Goal: Task Accomplishment & Management: Use online tool/utility

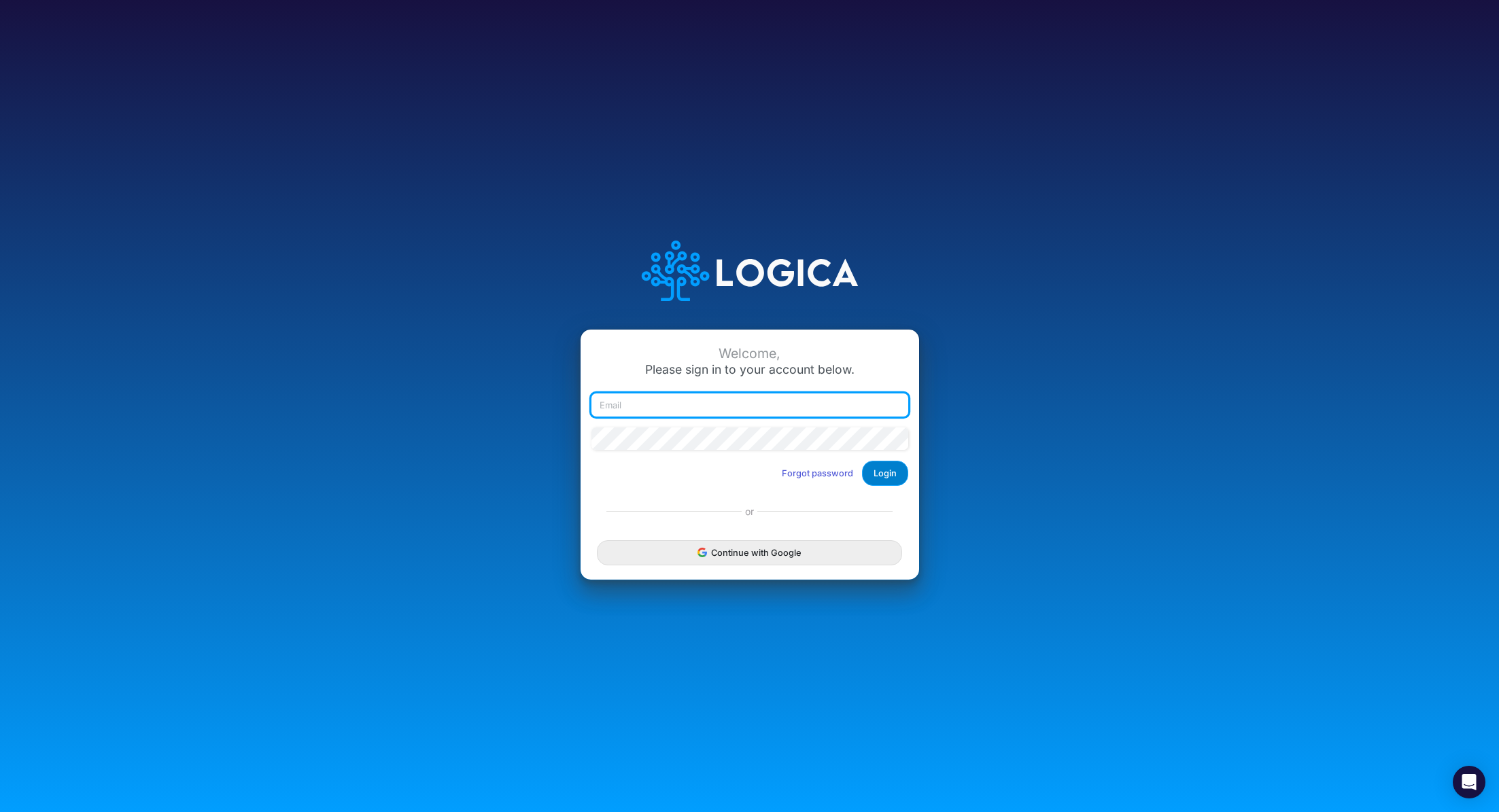
type input "renato.matsumoto@recargapay.com"
click at [881, 471] on button "Login" at bounding box center [884, 474] width 46 height 25
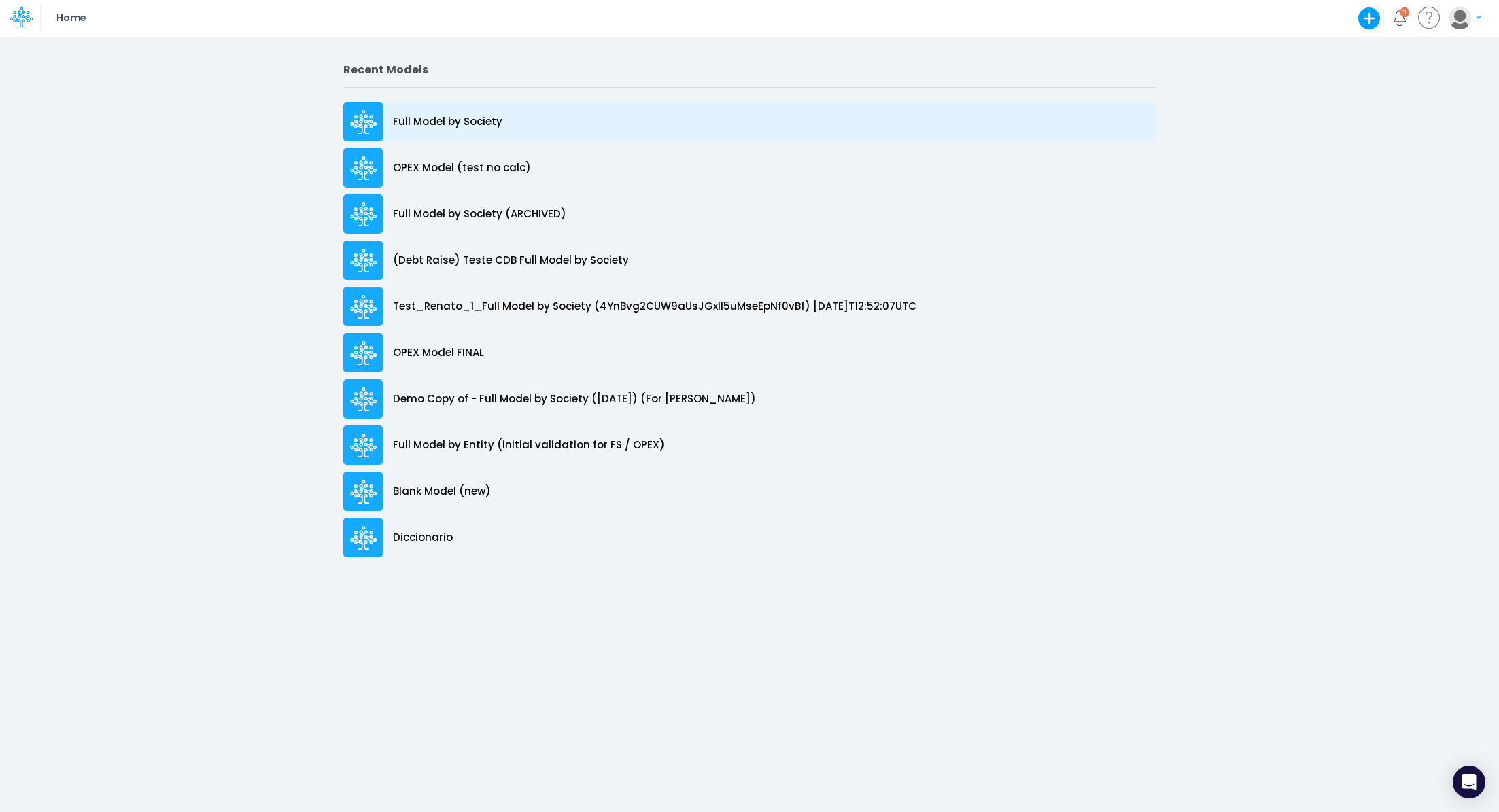
click at [398, 113] on div "Full Model by Society" at bounding box center [749, 122] width 812 height 39
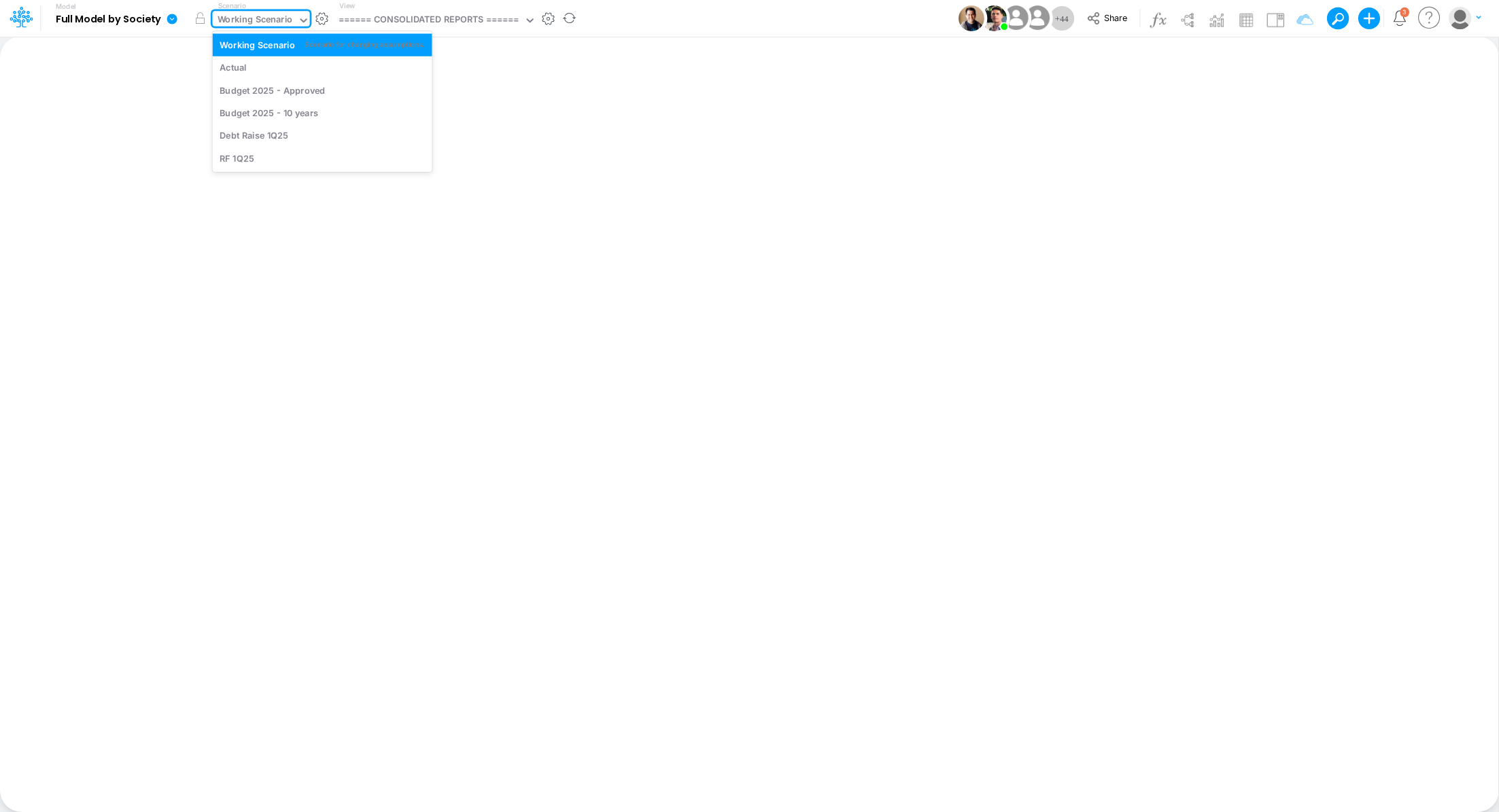
click at [242, 13] on div "Working Scenario" at bounding box center [255, 20] width 75 height 15
click at [261, 67] on div "Actual" at bounding box center [322, 68] width 205 height 13
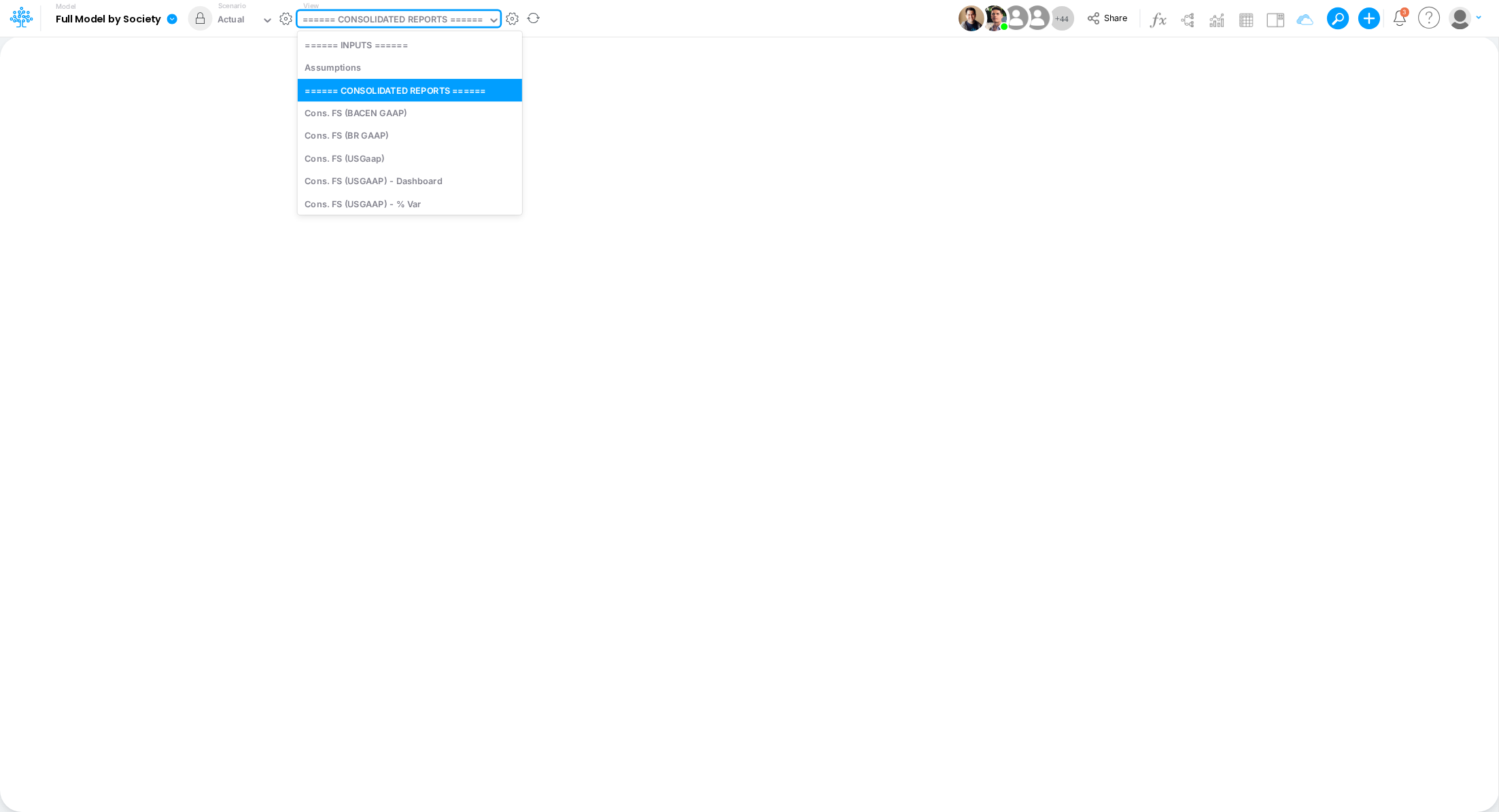
click at [412, 20] on div "====== CONSOLIDATED REPORTS ======" at bounding box center [392, 20] width 181 height 15
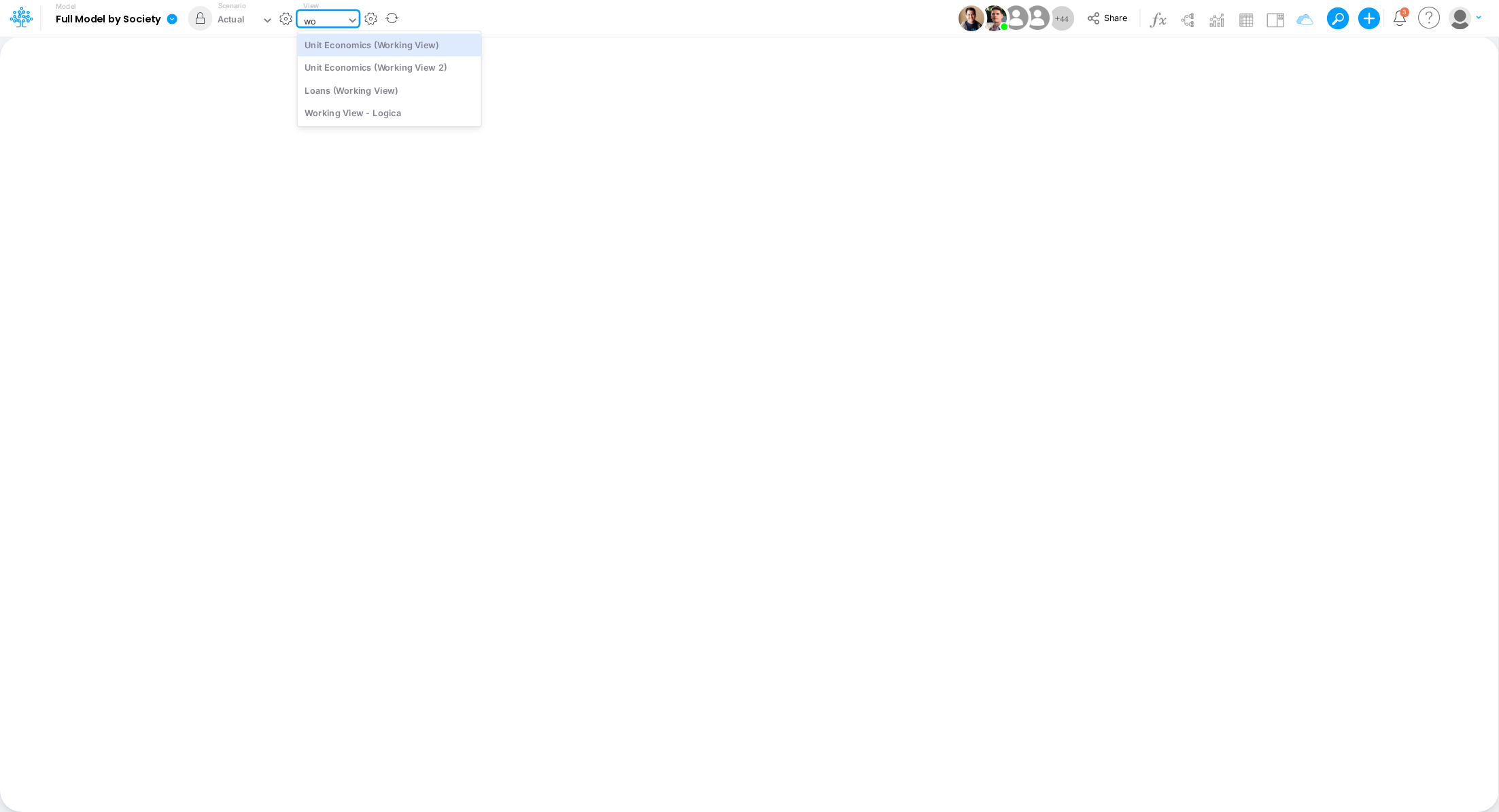
type input "wor"
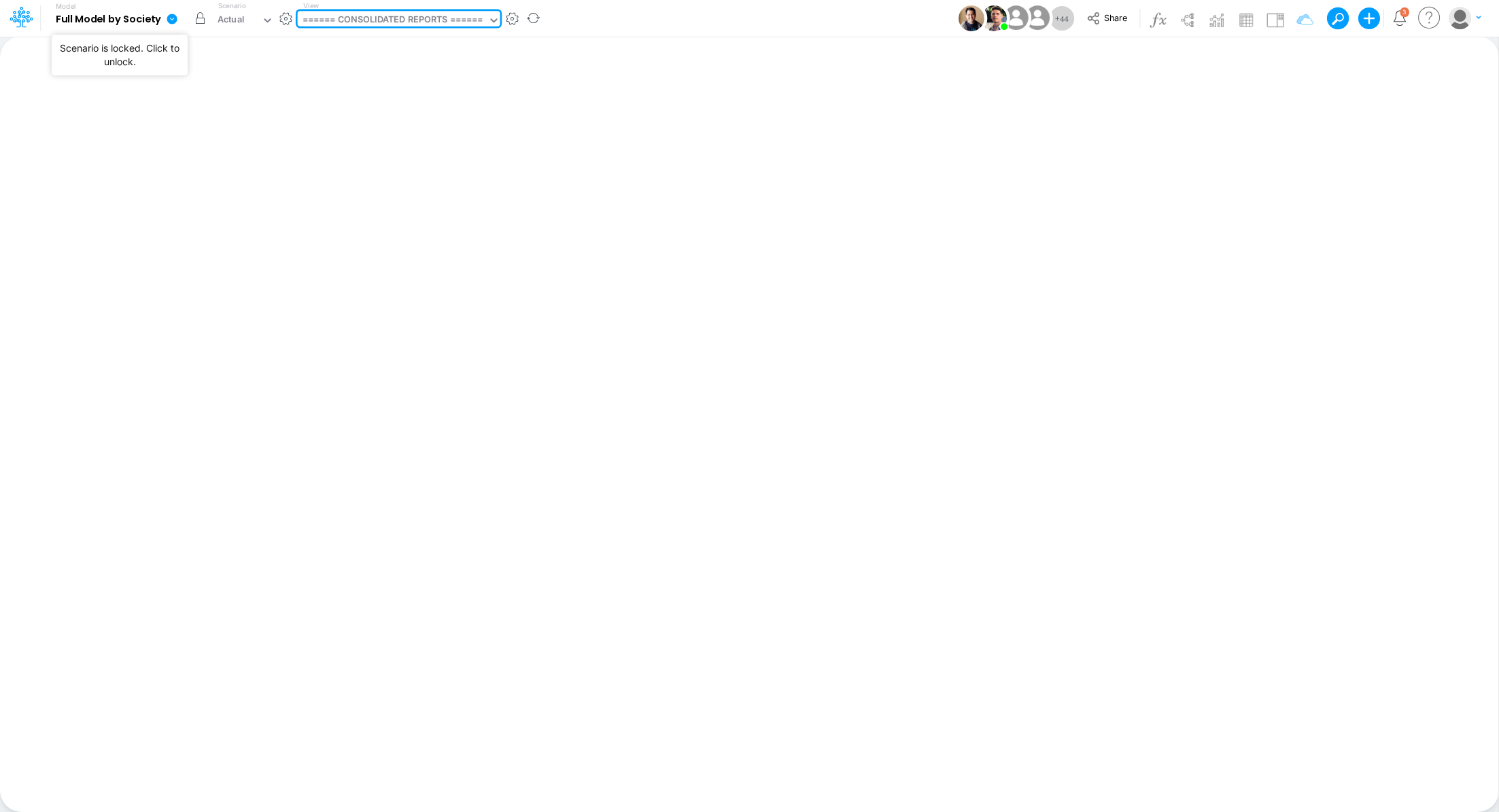
click at [199, 22] on button "button" at bounding box center [200, 18] width 24 height 24
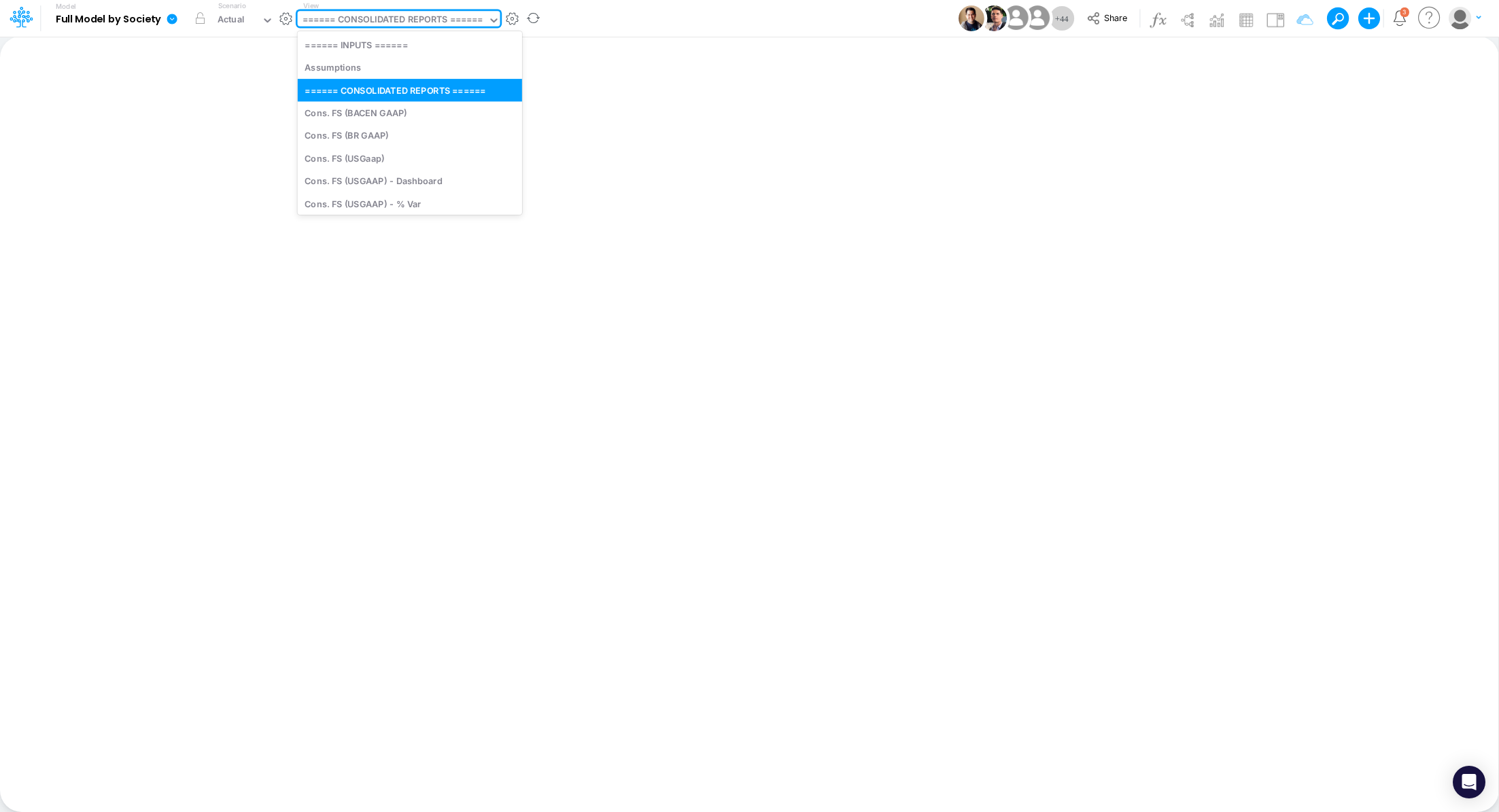
click at [373, 26] on div "====== CONSOLIDATED REPORTS ======" at bounding box center [392, 20] width 181 height 15
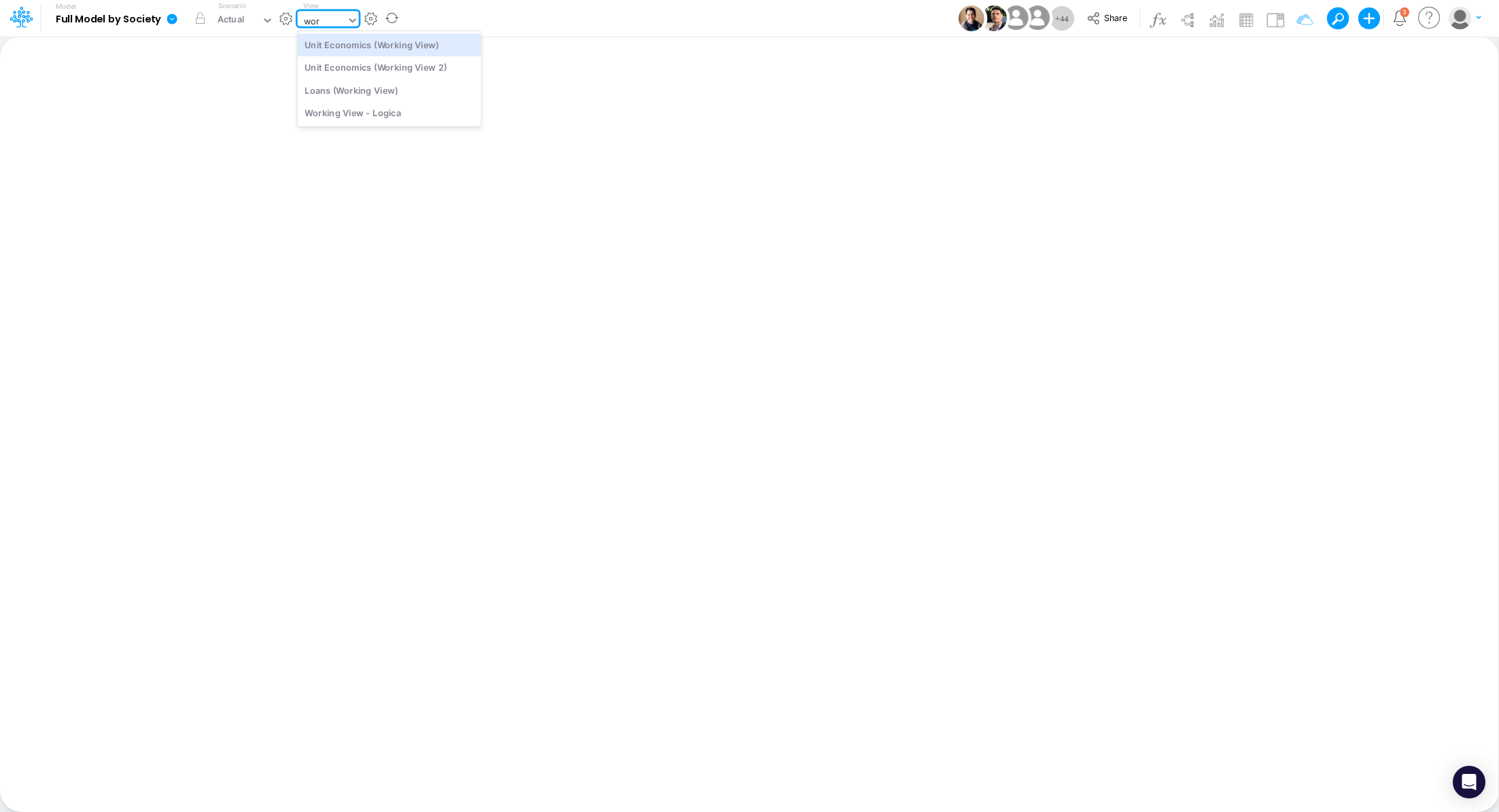
type input "work"
click at [367, 47] on div "Unit Economics (Working View)" at bounding box center [389, 45] width 183 height 23
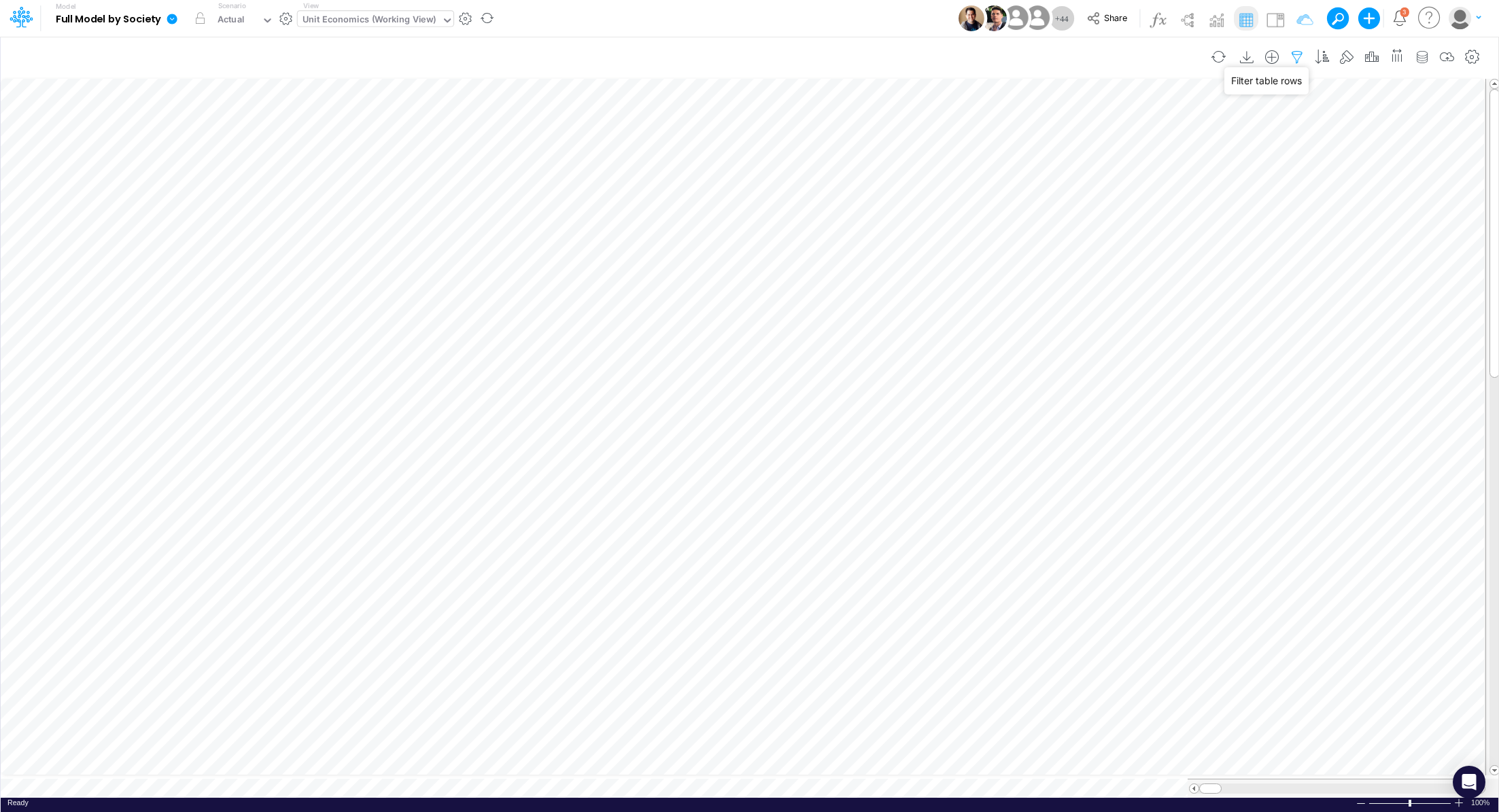
click at [1300, 60] on icon "button" at bounding box center [1297, 58] width 20 height 15
select select "contains"
select select "tableSearchOR"
select select "contains"
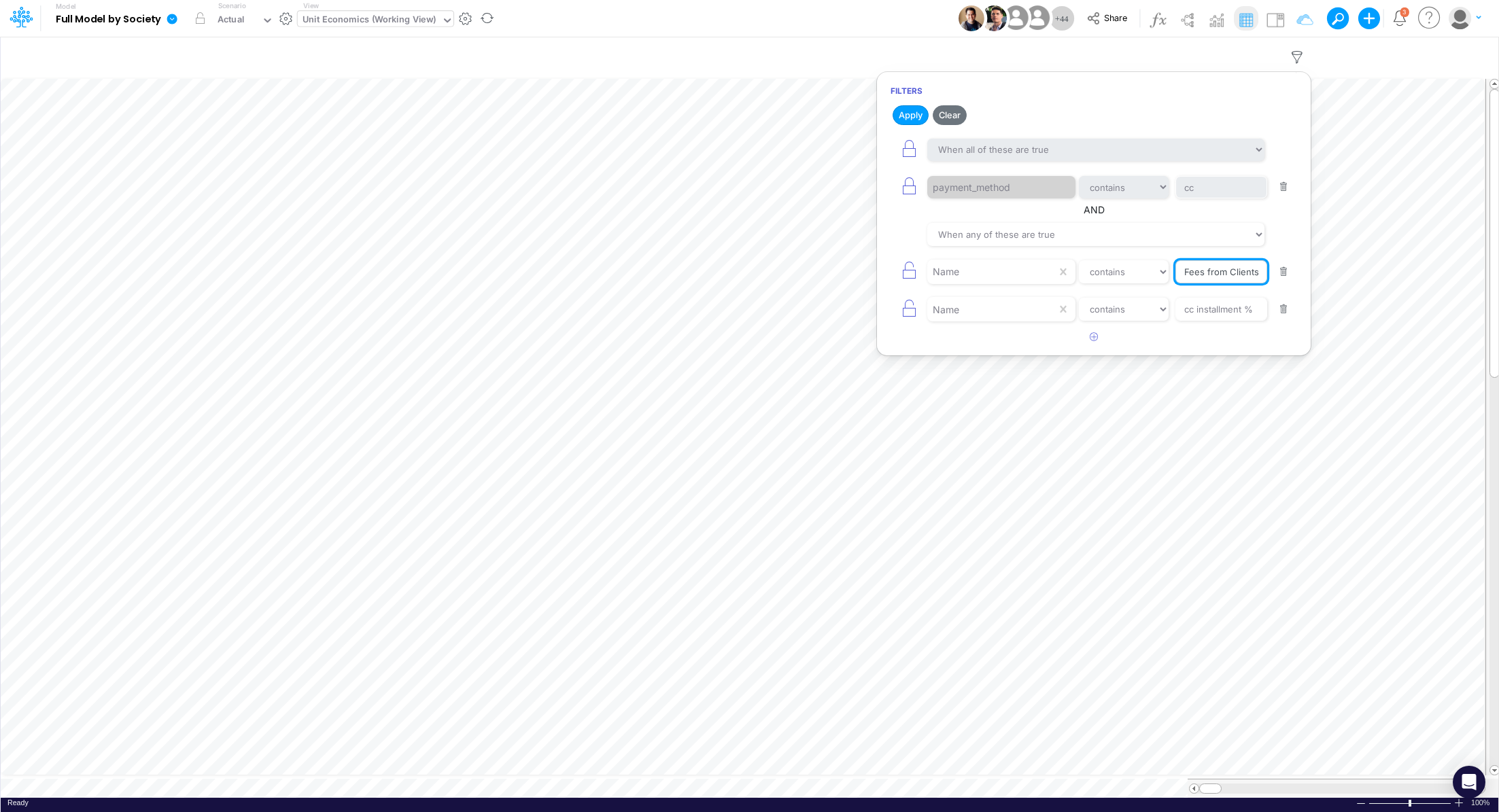
click at [1191, 199] on input "Fees from Clients %" at bounding box center [1221, 188] width 92 height 23
drag, startPoint x: 1185, startPoint y: 267, endPoint x: 1267, endPoint y: 278, distance: 82.7
click at [1267, 278] on div "Name equals not equal starts with ends with contains Fees from Clients %" at bounding box center [1093, 272] width 406 height 31
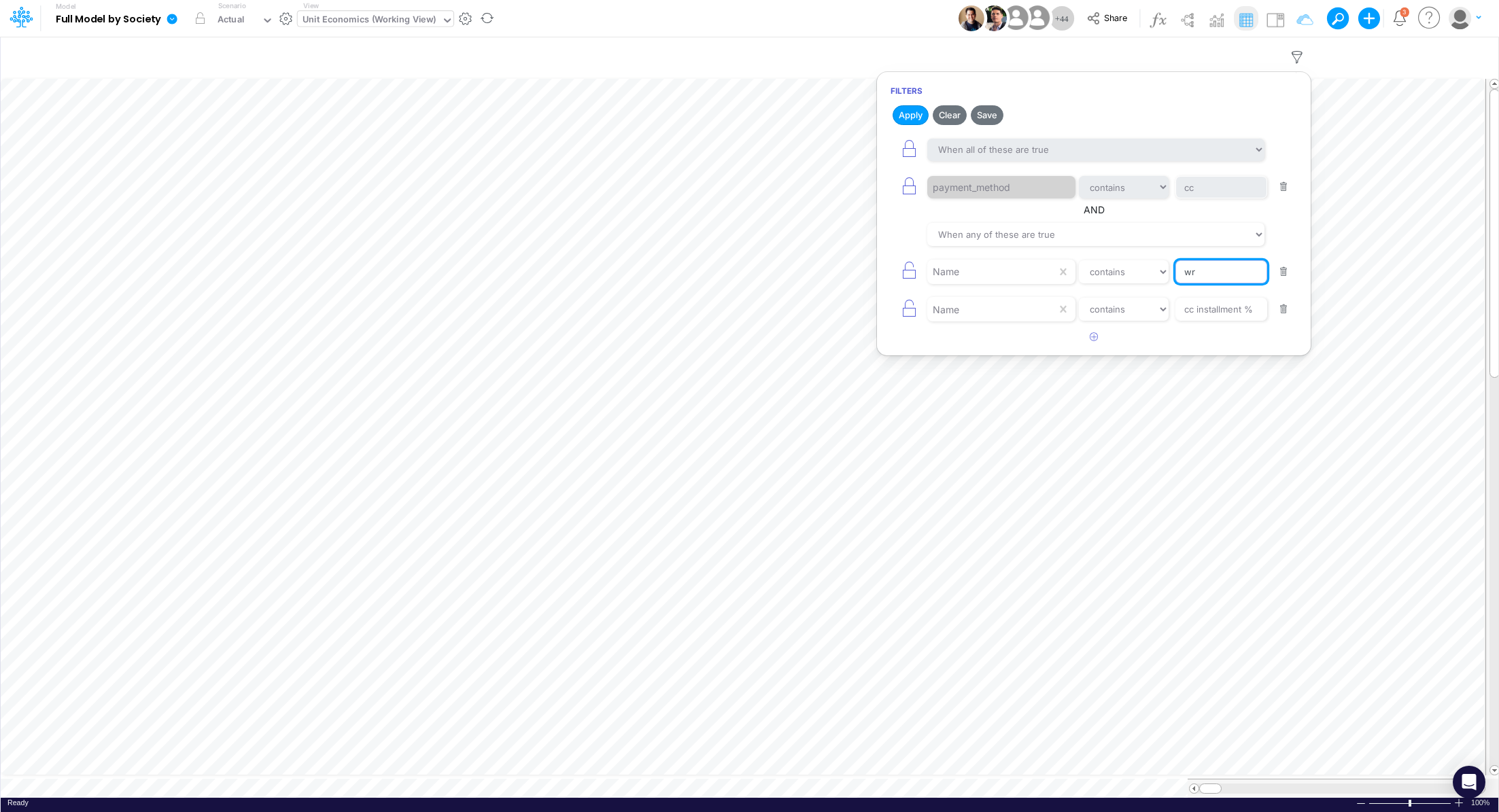
type input "Write-off"
click at [1287, 309] on button "button" at bounding box center [1283, 309] width 26 height 18
click at [908, 118] on button "Apply" at bounding box center [910, 115] width 36 height 20
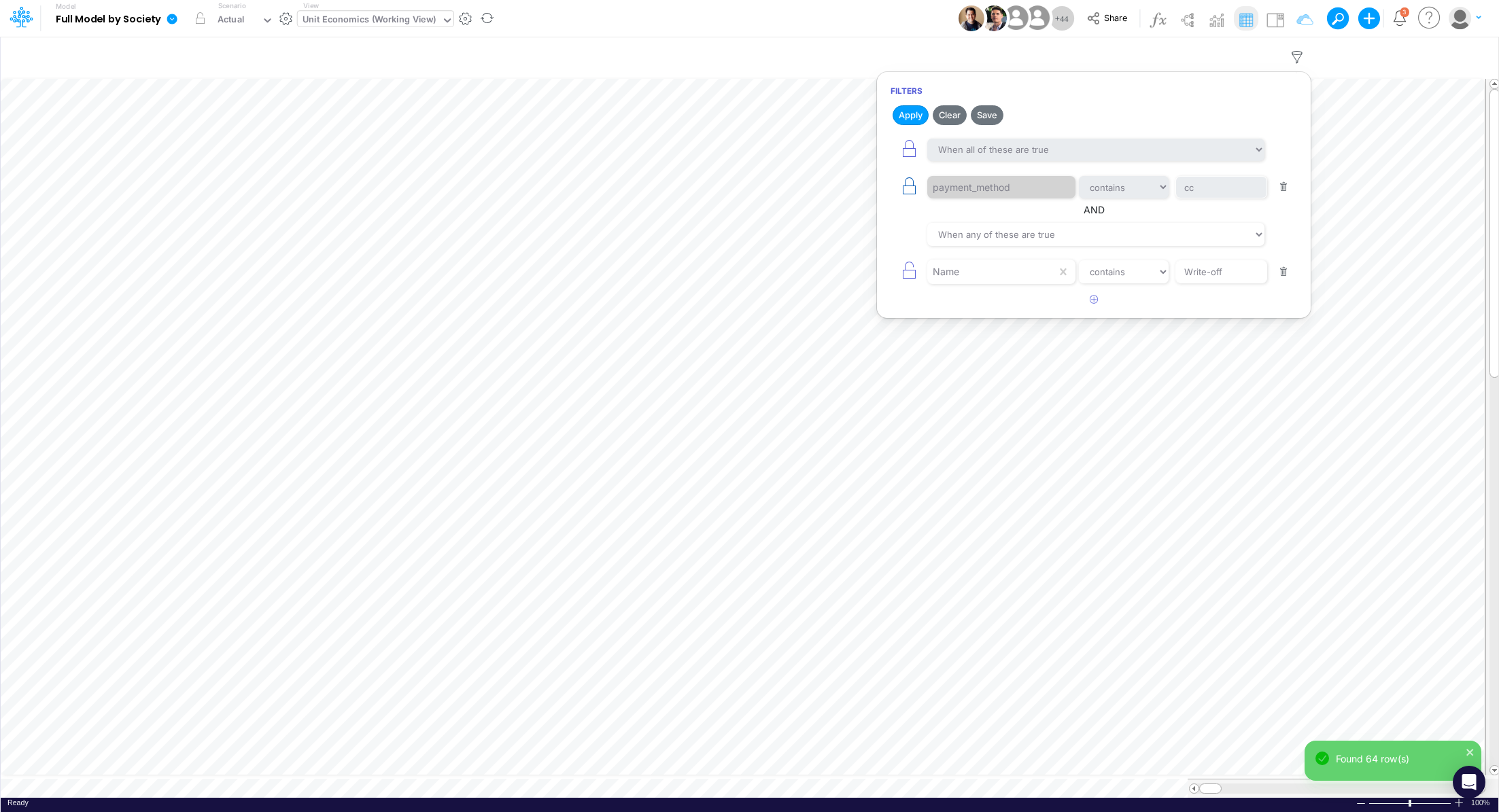
click at [906, 189] on icon "button" at bounding box center [908, 186] width 19 height 19
select select "contains"
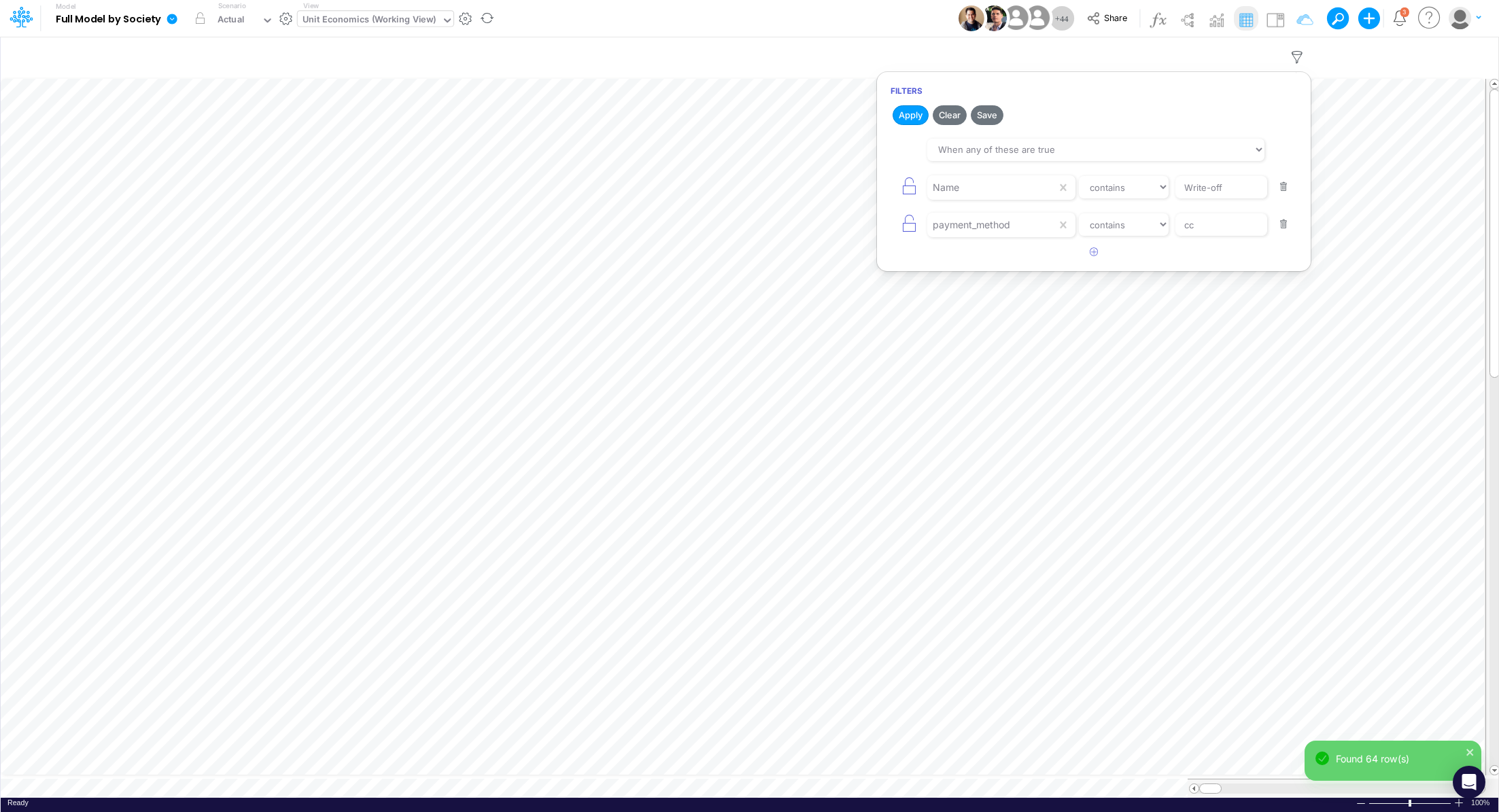
click at [1282, 228] on button "button" at bounding box center [1283, 224] width 26 height 18
click at [900, 115] on button "Apply" at bounding box center [910, 115] width 36 height 20
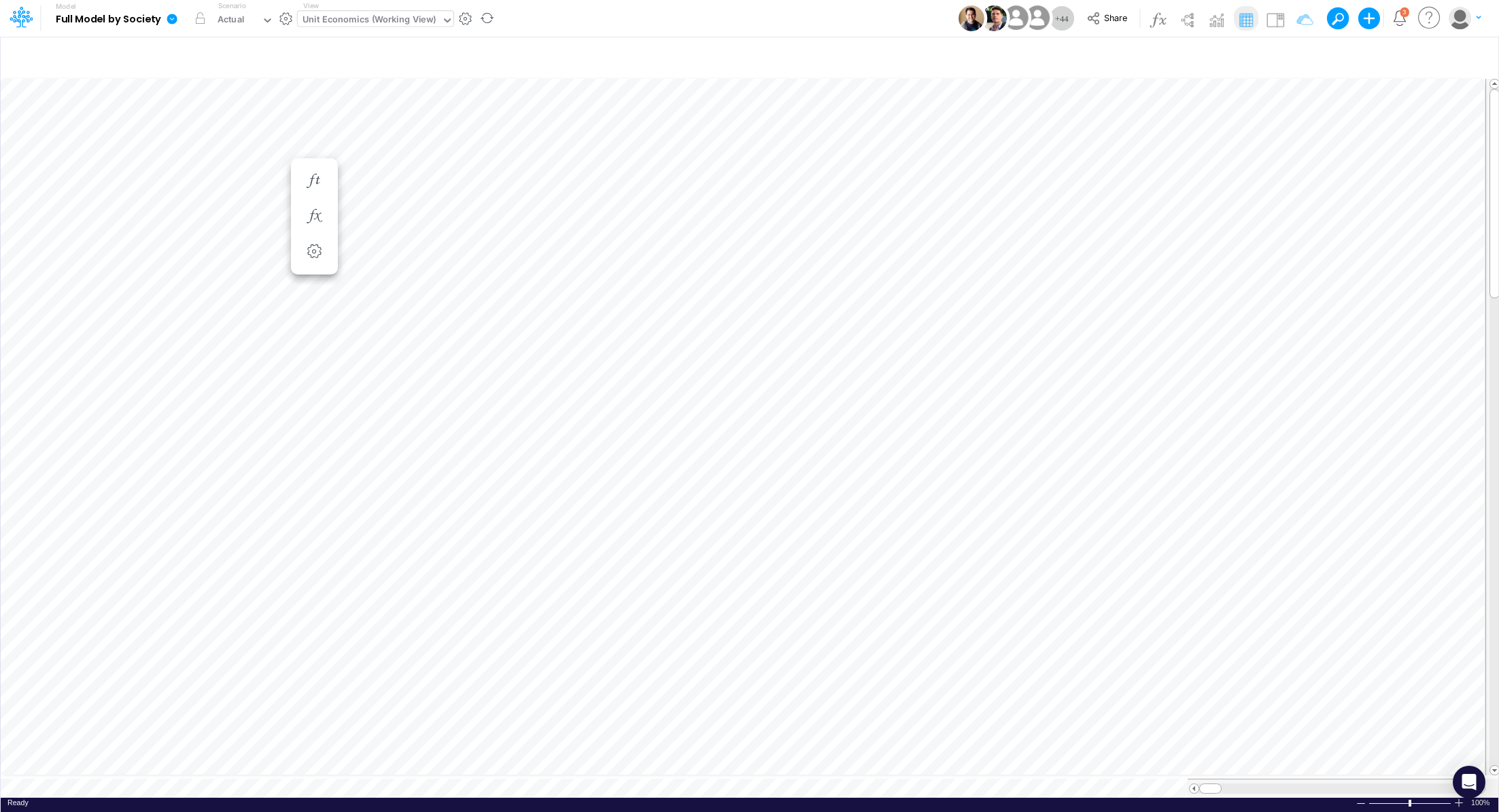
scroll to position [6, 1]
click at [1302, 52] on icon "button" at bounding box center [1297, 58] width 20 height 15
select select "tableSearchOR"
click at [1136, 189] on select "equals not equal starts with ends with contains" at bounding box center [1123, 188] width 91 height 23
select select "equals"
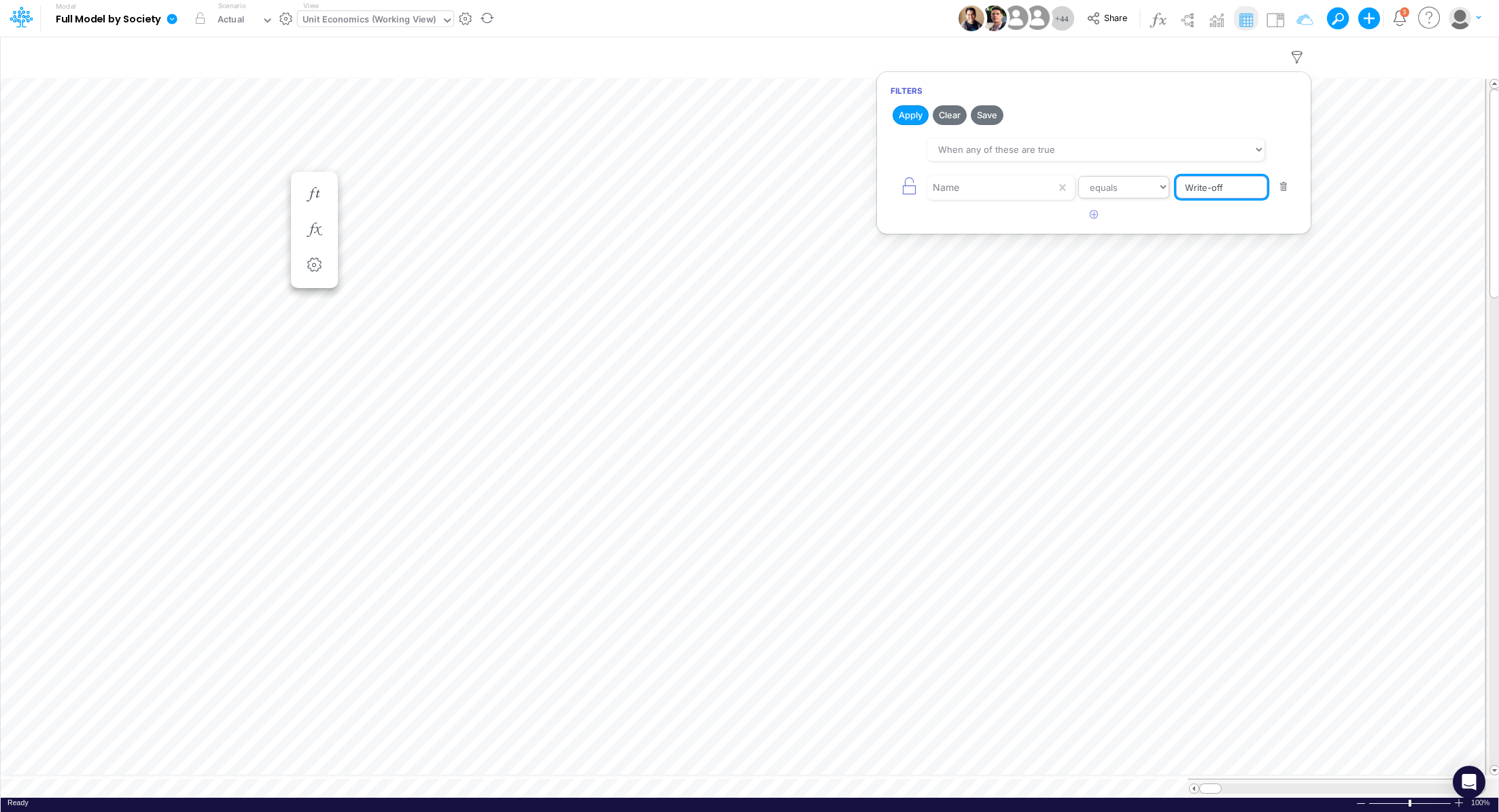
drag, startPoint x: 1238, startPoint y: 192, endPoint x: 1142, endPoint y: 180, distance: 96.7
click at [1142, 180] on div "Name equals not equal starts with ends with contains Write-off" at bounding box center [1093, 187] width 406 height 31
paste input "Write-off"
type input "Write-off"
click at [901, 112] on button "Apply" at bounding box center [910, 115] width 36 height 20
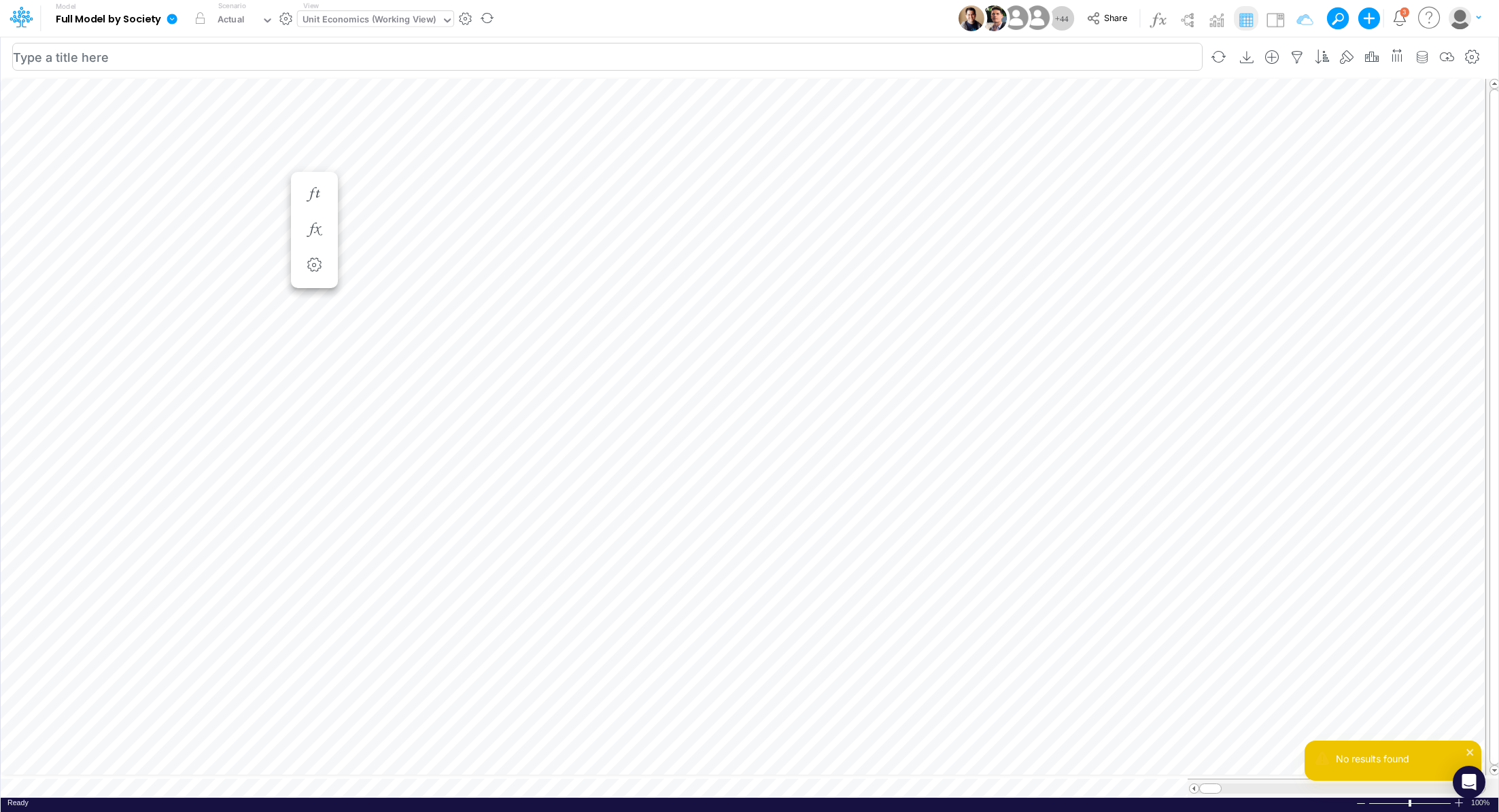
scroll to position [6, 0]
click at [1305, 58] on icon "button" at bounding box center [1297, 58] width 20 height 15
select select "tableSearchOR"
click at [1226, 191] on input "Write-off" at bounding box center [1221, 188] width 92 height 23
click at [1187, 183] on input "Write-off" at bounding box center [1221, 188] width 92 height 23
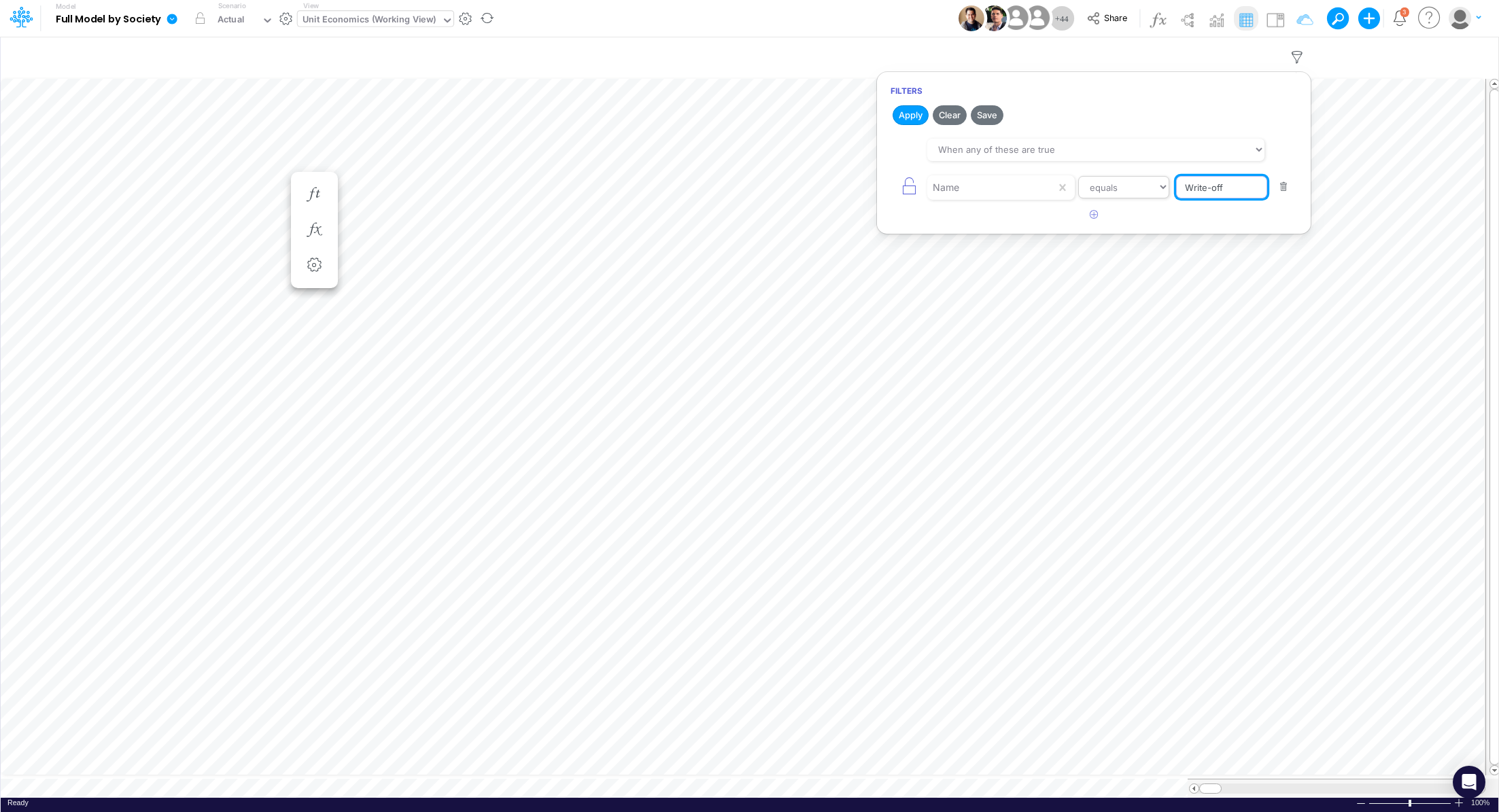
drag, startPoint x: 1237, startPoint y: 189, endPoint x: 1157, endPoint y: 182, distance: 80.3
click at [1157, 182] on div "Name equals not equal starts with ends with contains Write-off" at bounding box center [1093, 187] width 406 height 31
type input "Write-off"
click at [1147, 189] on select "equals not equal starts with ends with contains" at bounding box center [1123, 188] width 91 height 23
select select "contains"
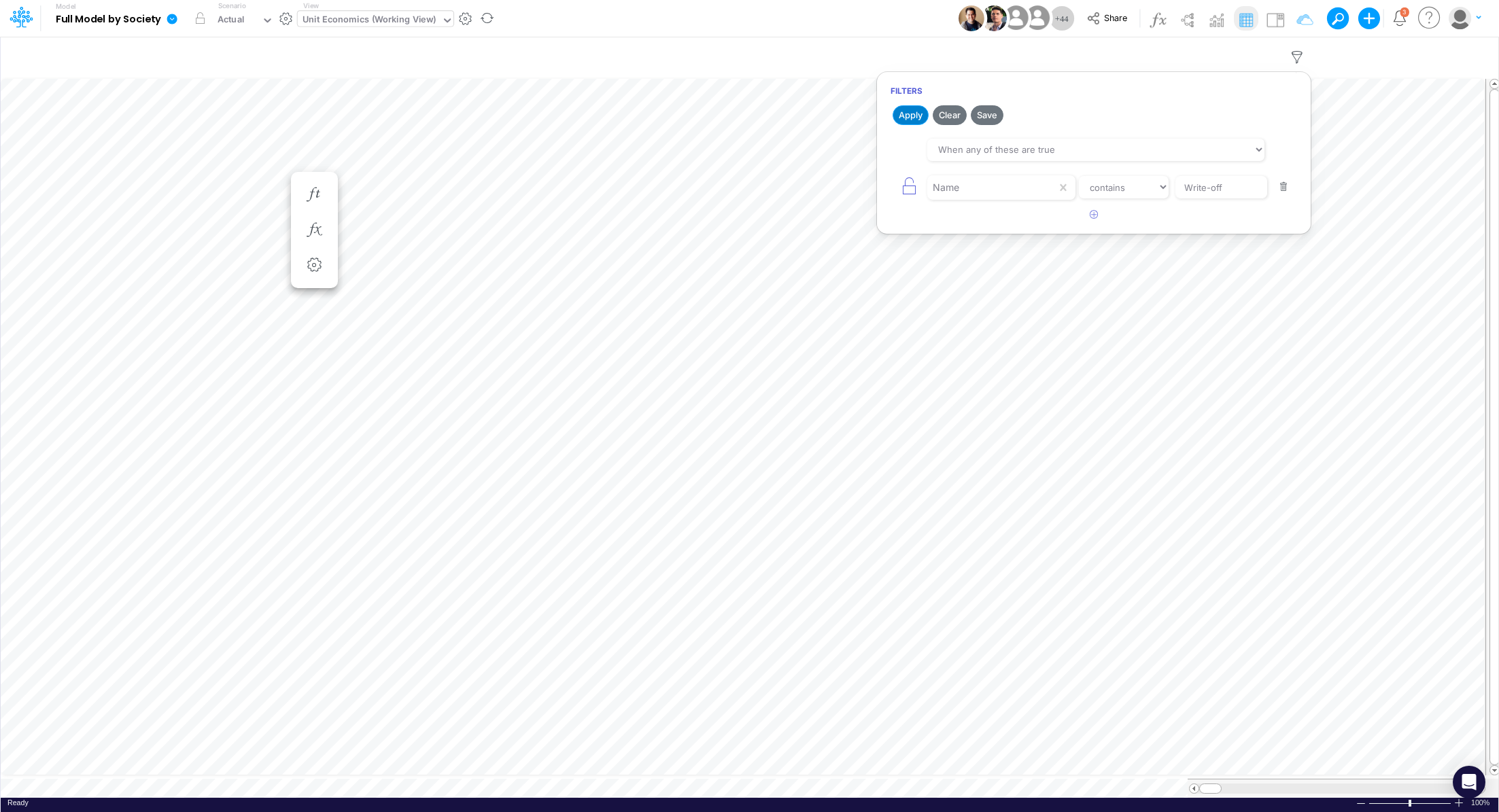
click at [906, 112] on button "Apply" at bounding box center [910, 115] width 36 height 20
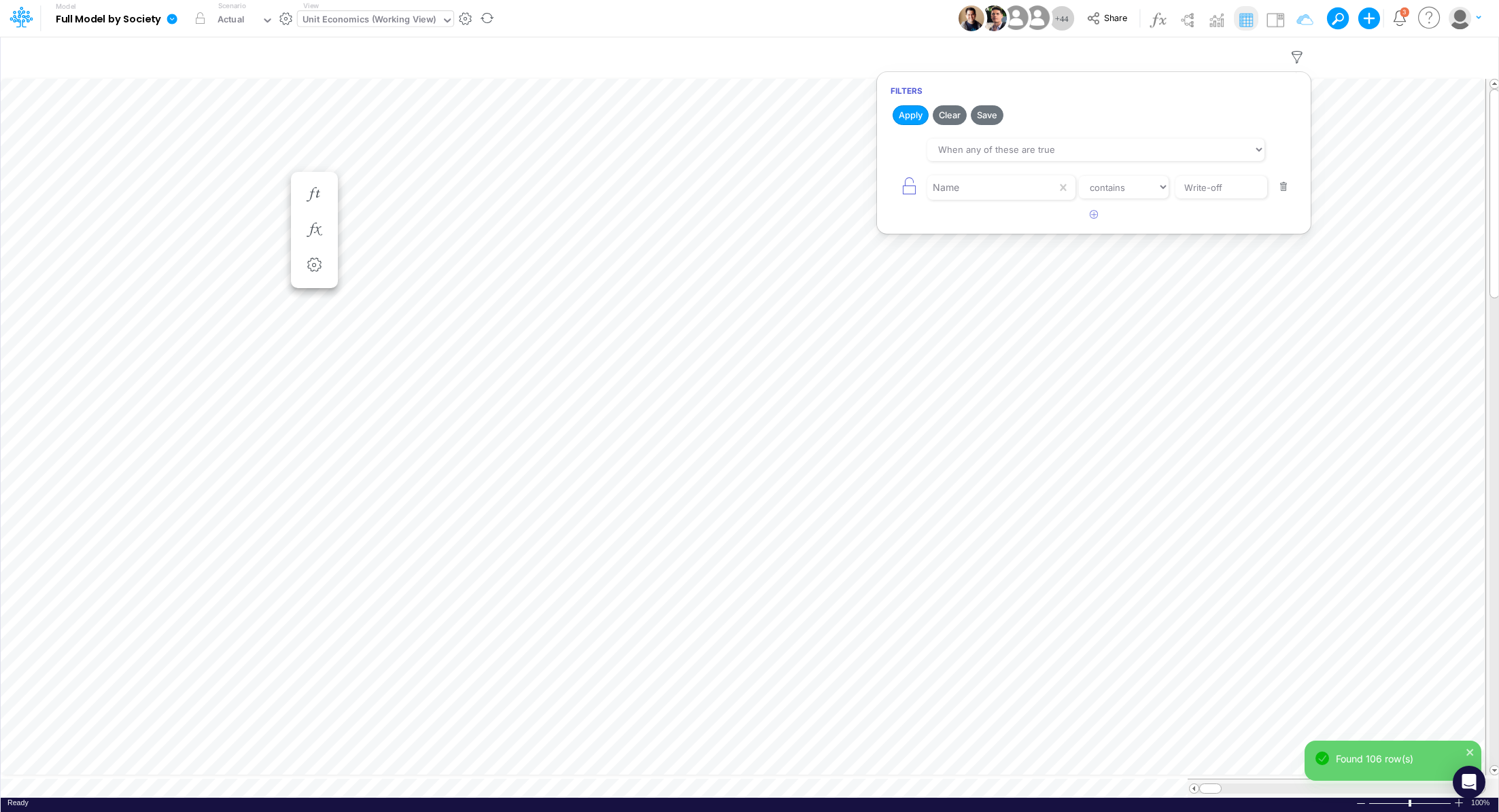
scroll to position [6, 1]
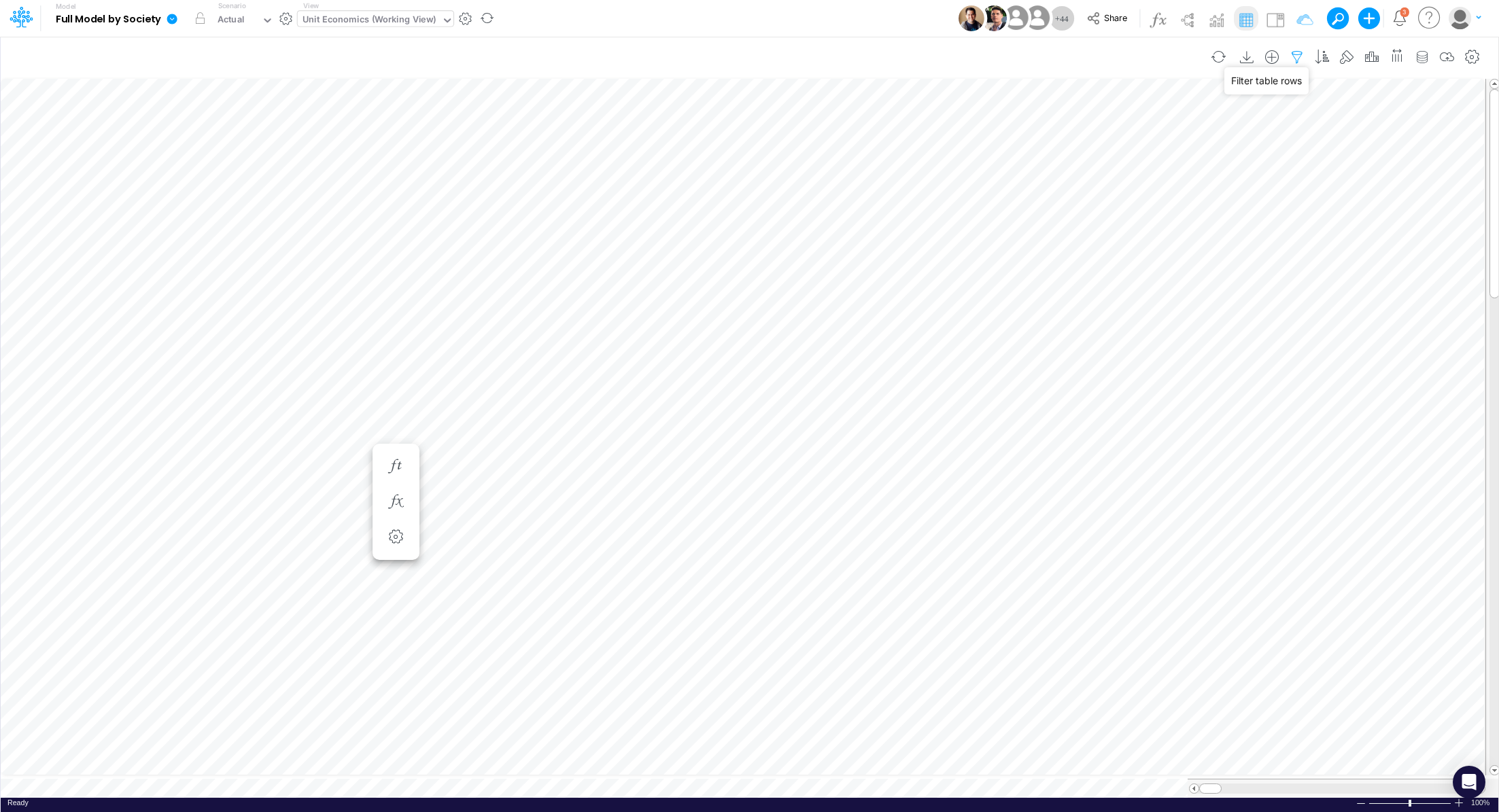
click at [1297, 55] on icon "button" at bounding box center [1297, 58] width 20 height 15
select select "tableSearchOR"
select select "contains"
click at [1095, 218] on icon "button" at bounding box center [1094, 214] width 9 height 9
click at [975, 199] on div at bounding box center [992, 188] width 129 height 23
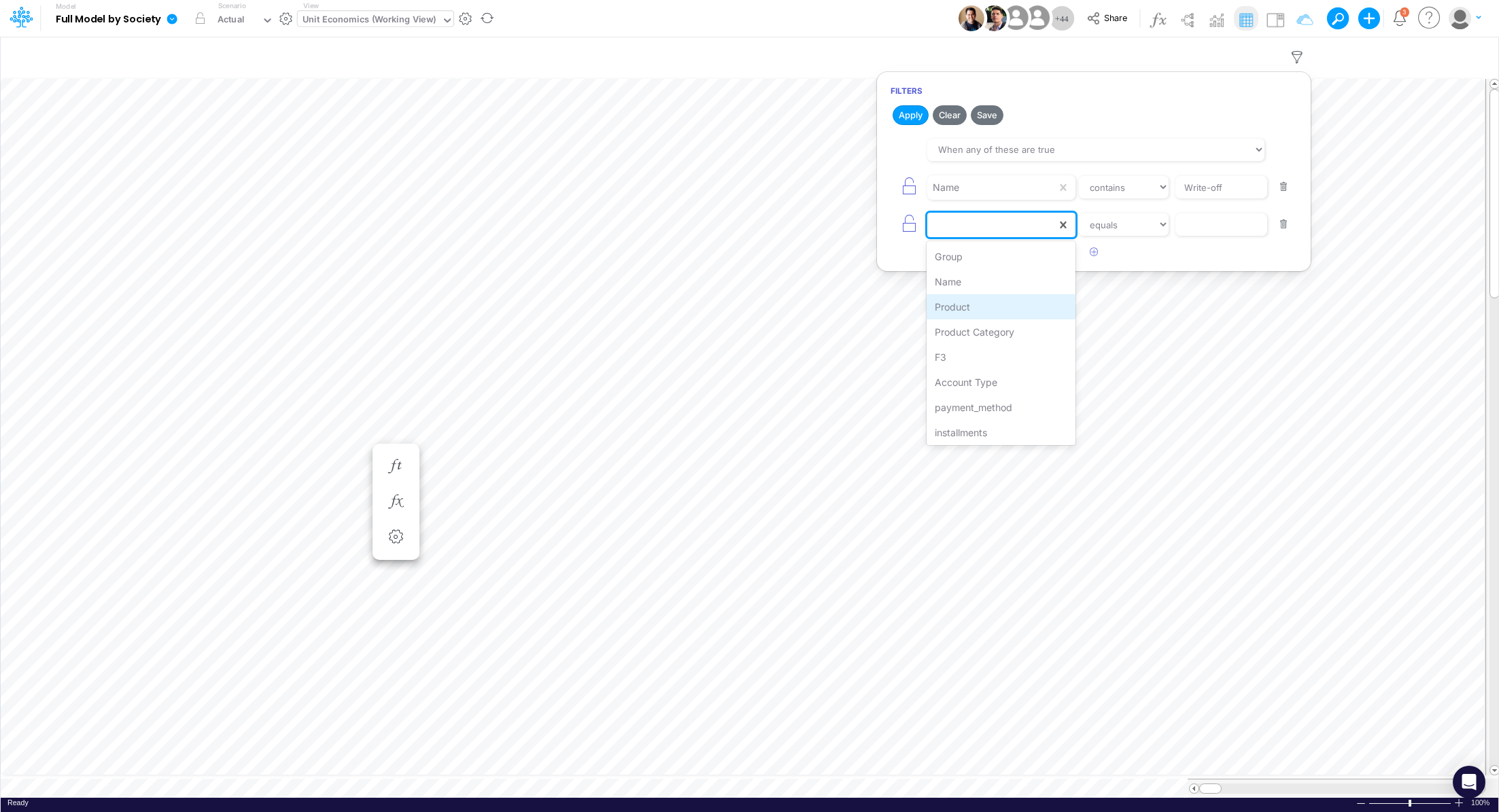
click at [974, 306] on div "Product" at bounding box center [1001, 307] width 149 height 25
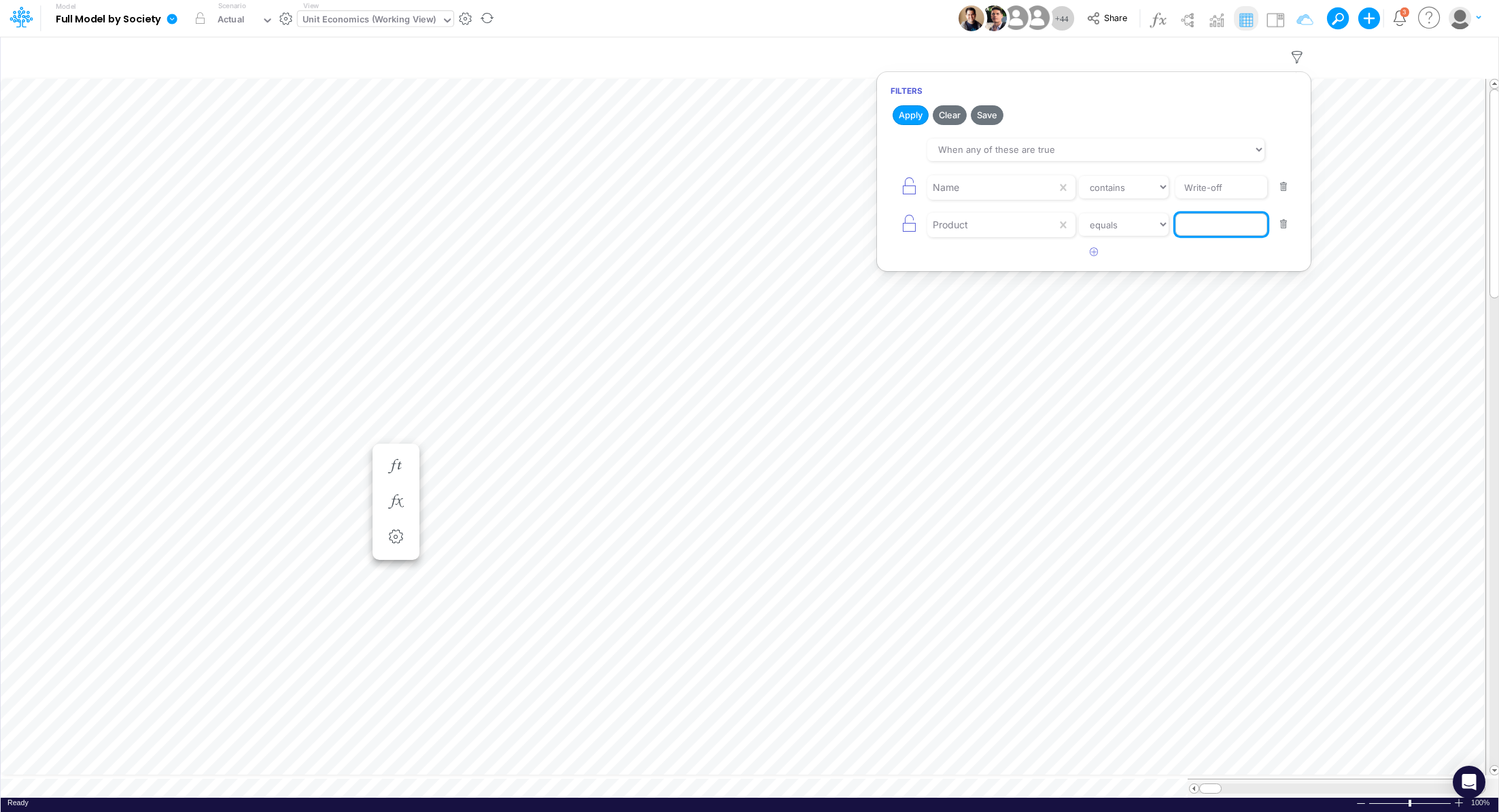
click at [1227, 199] on input "text" at bounding box center [1221, 188] width 92 height 23
paste input "OTHER / LOANS / PF"
drag, startPoint x: 1194, startPoint y: 223, endPoint x: 1112, endPoint y: 224, distance: 82.0
click at [1112, 224] on div "Product equals not equal starts with ends with contains OTHER / LOANS / PF" at bounding box center [1093, 224] width 406 height 31
click at [1186, 199] on input "OTHER / LOANS / PF" at bounding box center [1221, 188] width 92 height 23
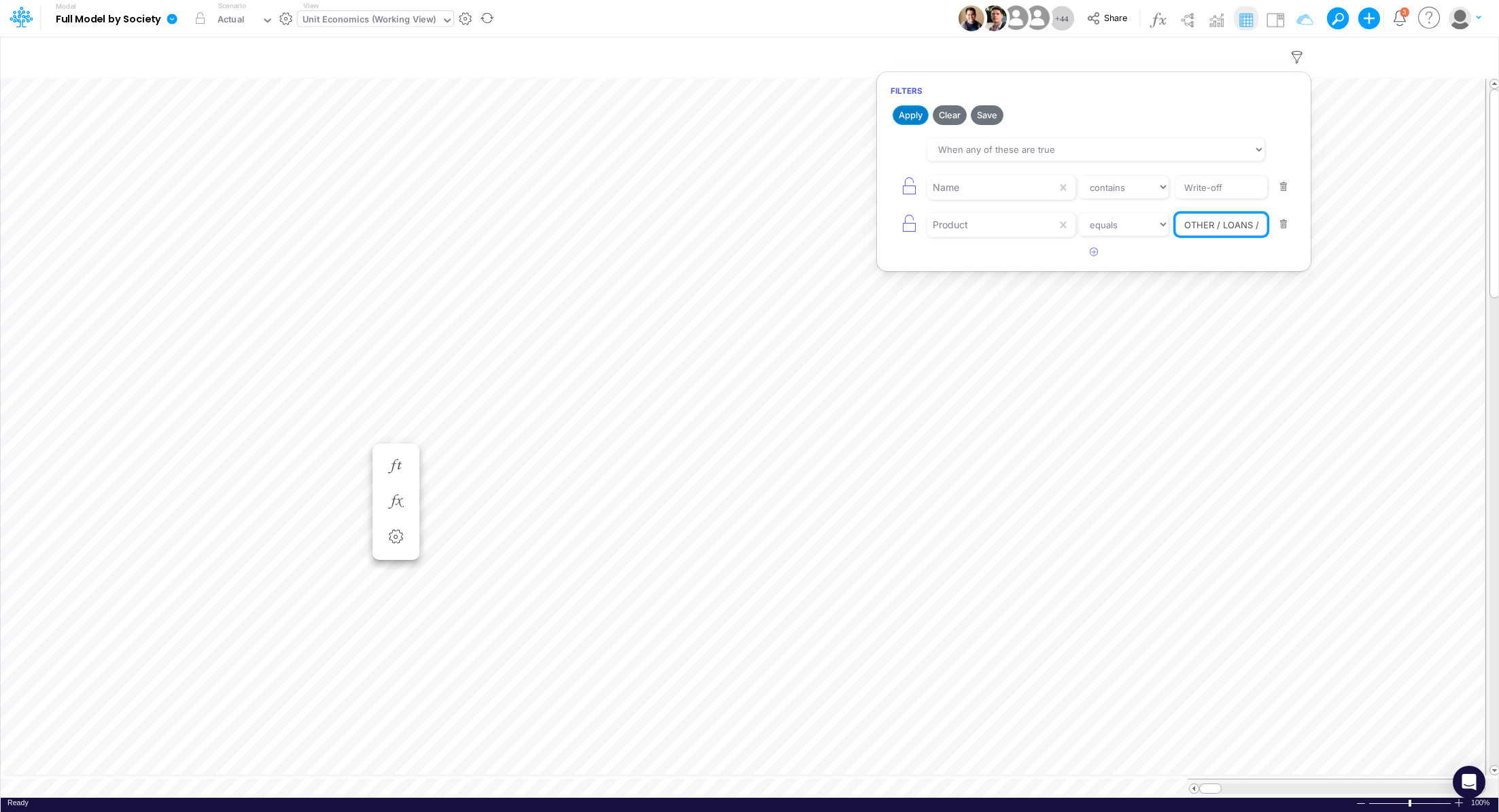
type input "OTHER / LOANS / PF"
click at [914, 118] on button "Apply" at bounding box center [910, 115] width 36 height 20
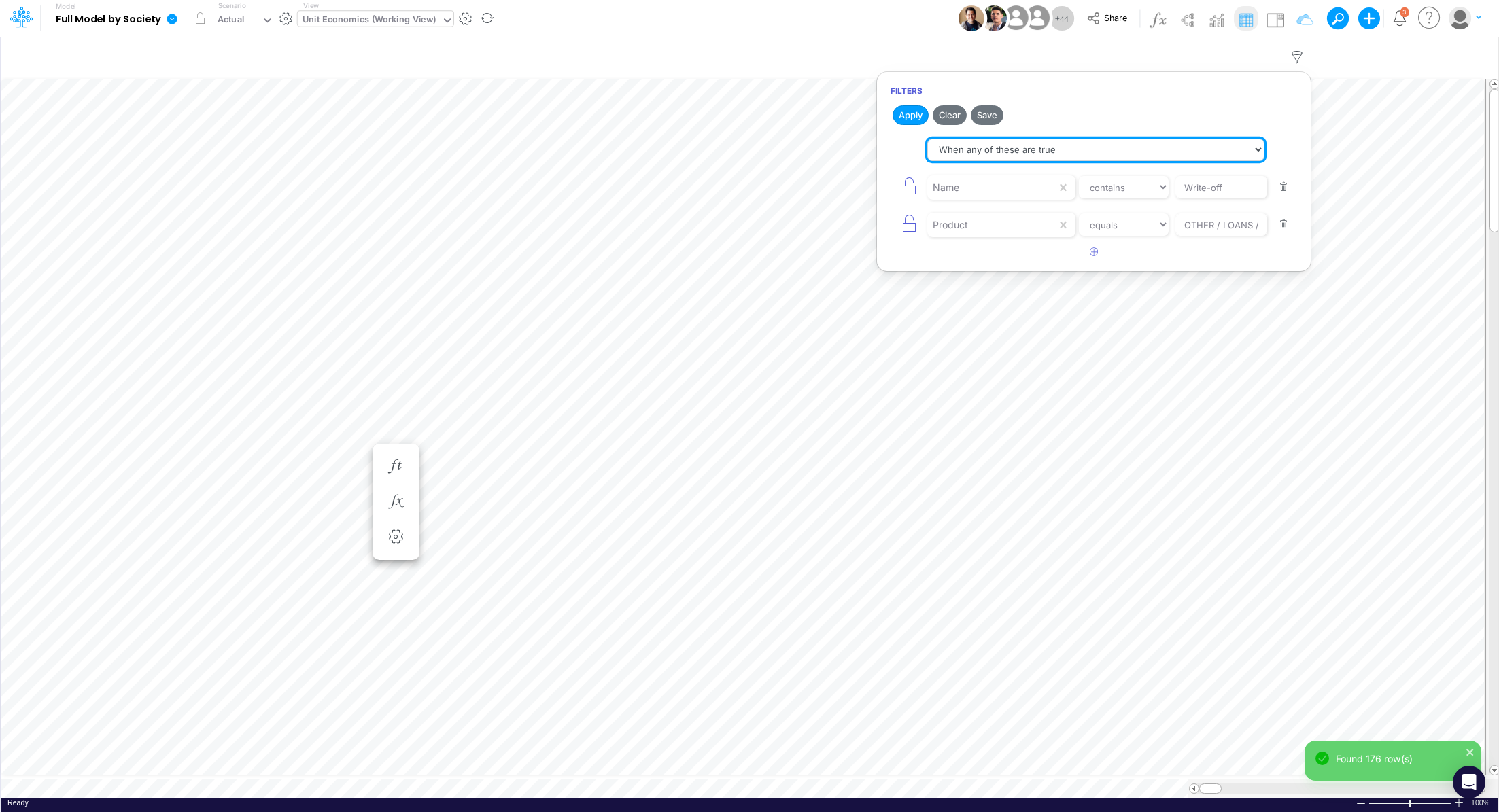
click at [1066, 151] on select "When all of these are true When any of these are true" at bounding box center [1096, 151] width 337 height 23
select select "tableSearchAND"
click at [898, 114] on button "Apply" at bounding box center [910, 115] width 36 height 20
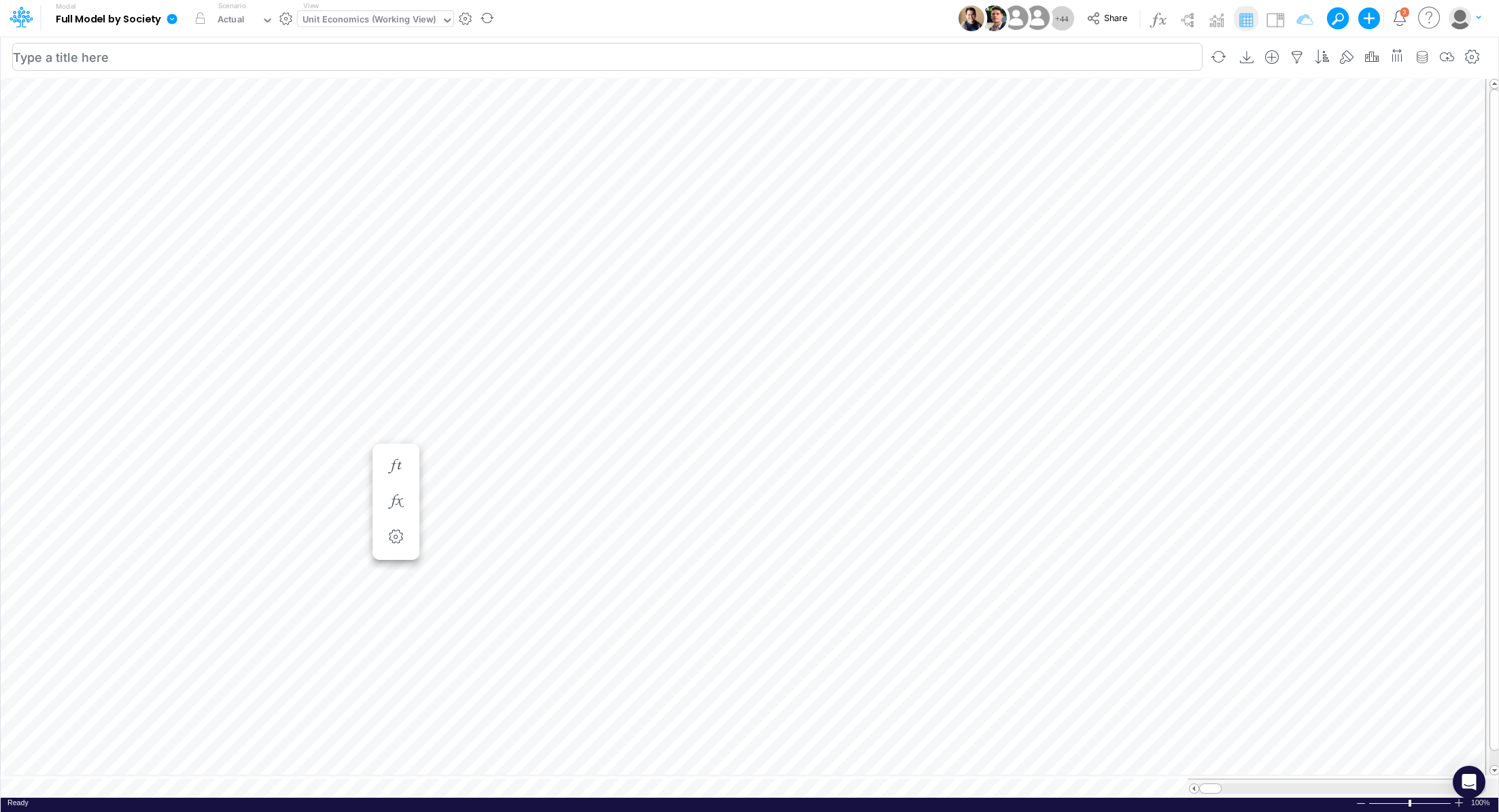
scroll to position [6, 1]
drag, startPoint x: 1210, startPoint y: 788, endPoint x: 1194, endPoint y: 785, distance: 16.3
click at [1194, 785] on div at bounding box center [1336, 789] width 297 height 19
click at [1194, 785] on span at bounding box center [1194, 789] width 9 height 9
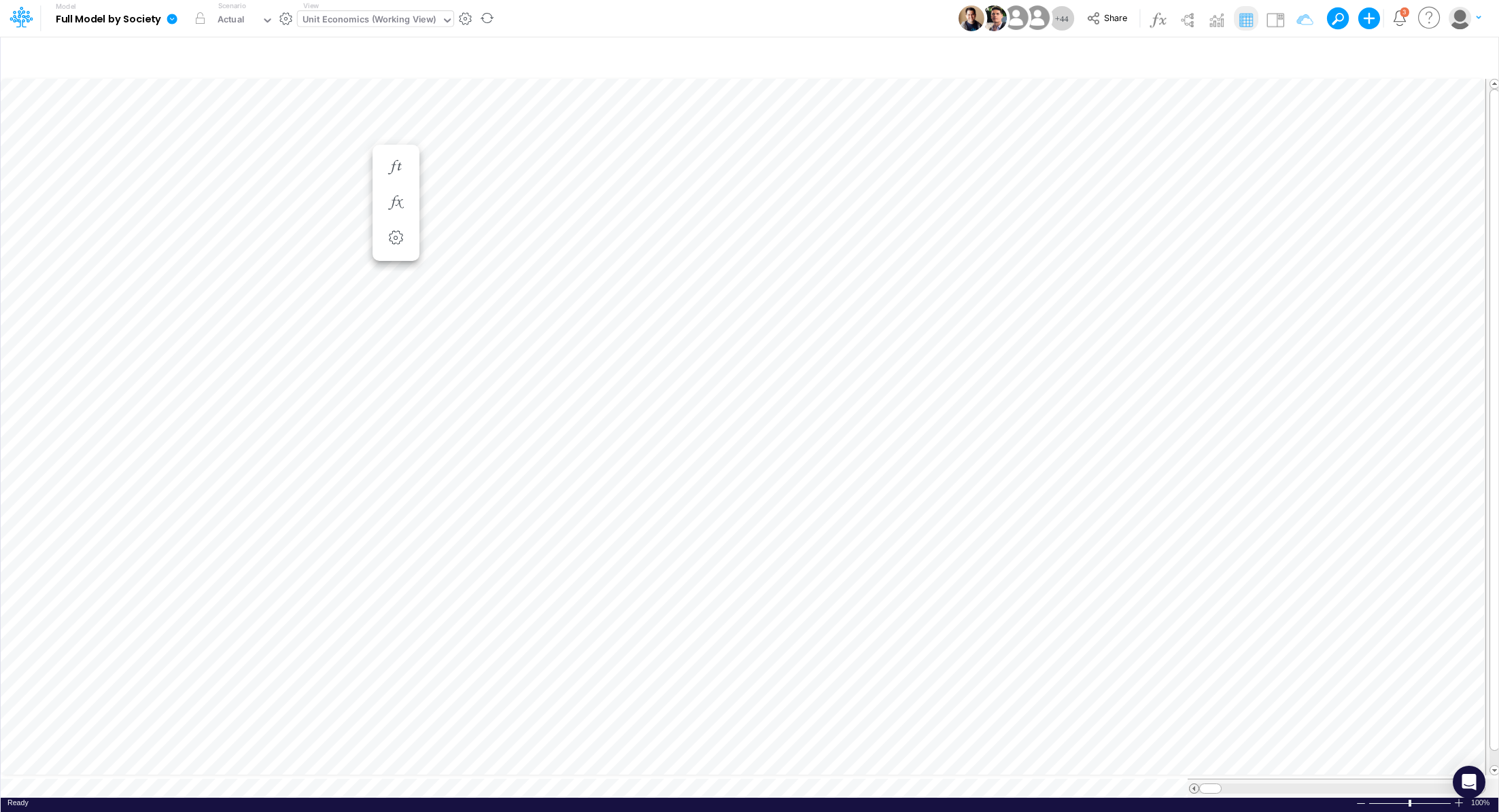
click at [1194, 785] on span at bounding box center [1194, 789] width 9 height 9
click at [1299, 58] on icon "button" at bounding box center [1297, 58] width 20 height 15
select select "contains"
click at [1025, 199] on div "Product" at bounding box center [992, 188] width 129 height 23
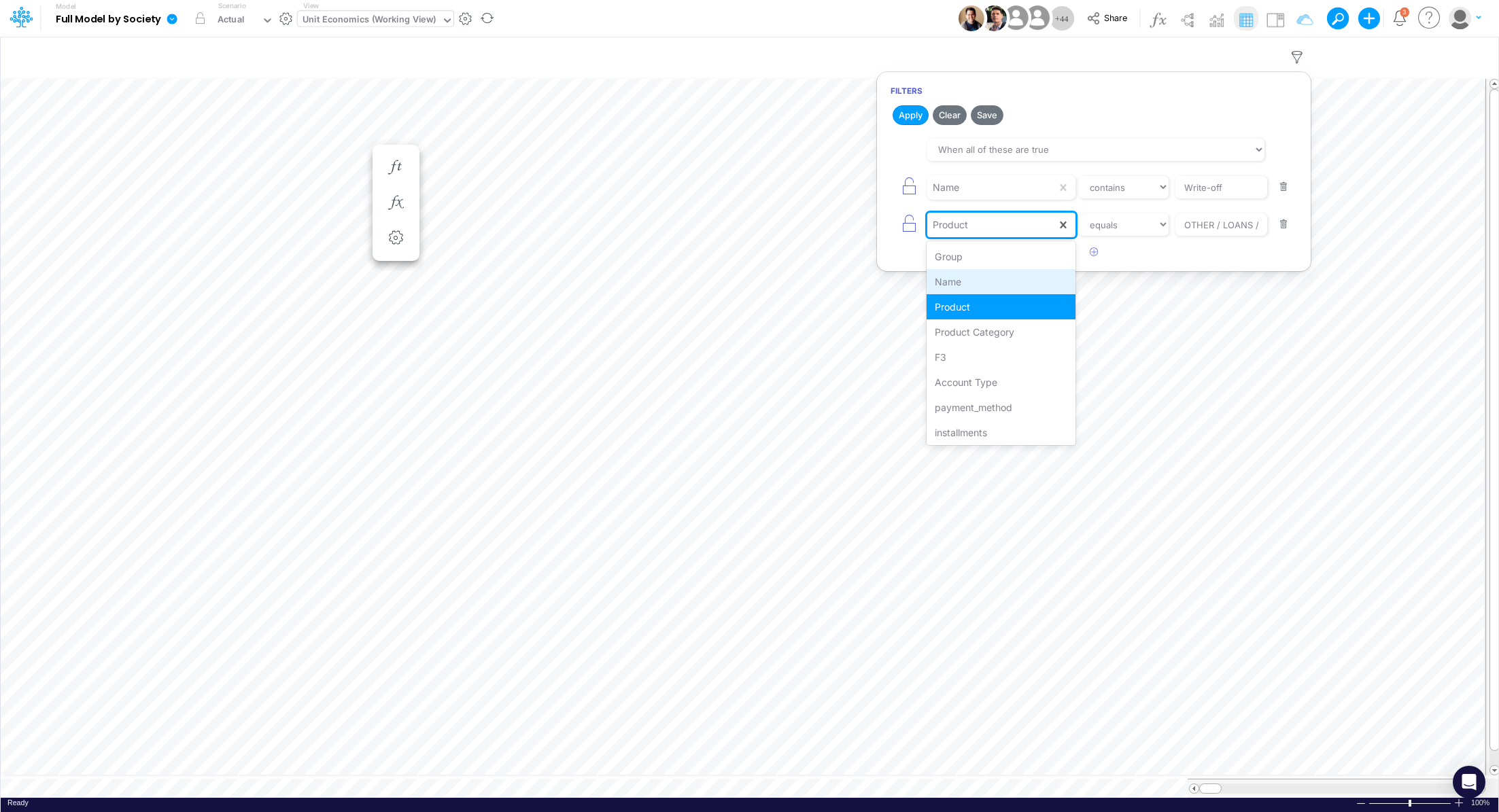
click at [979, 282] on div "Name" at bounding box center [1001, 281] width 149 height 25
click at [1128, 226] on select "equals not equal starts with ends with contains" at bounding box center [1123, 225] width 91 height 23
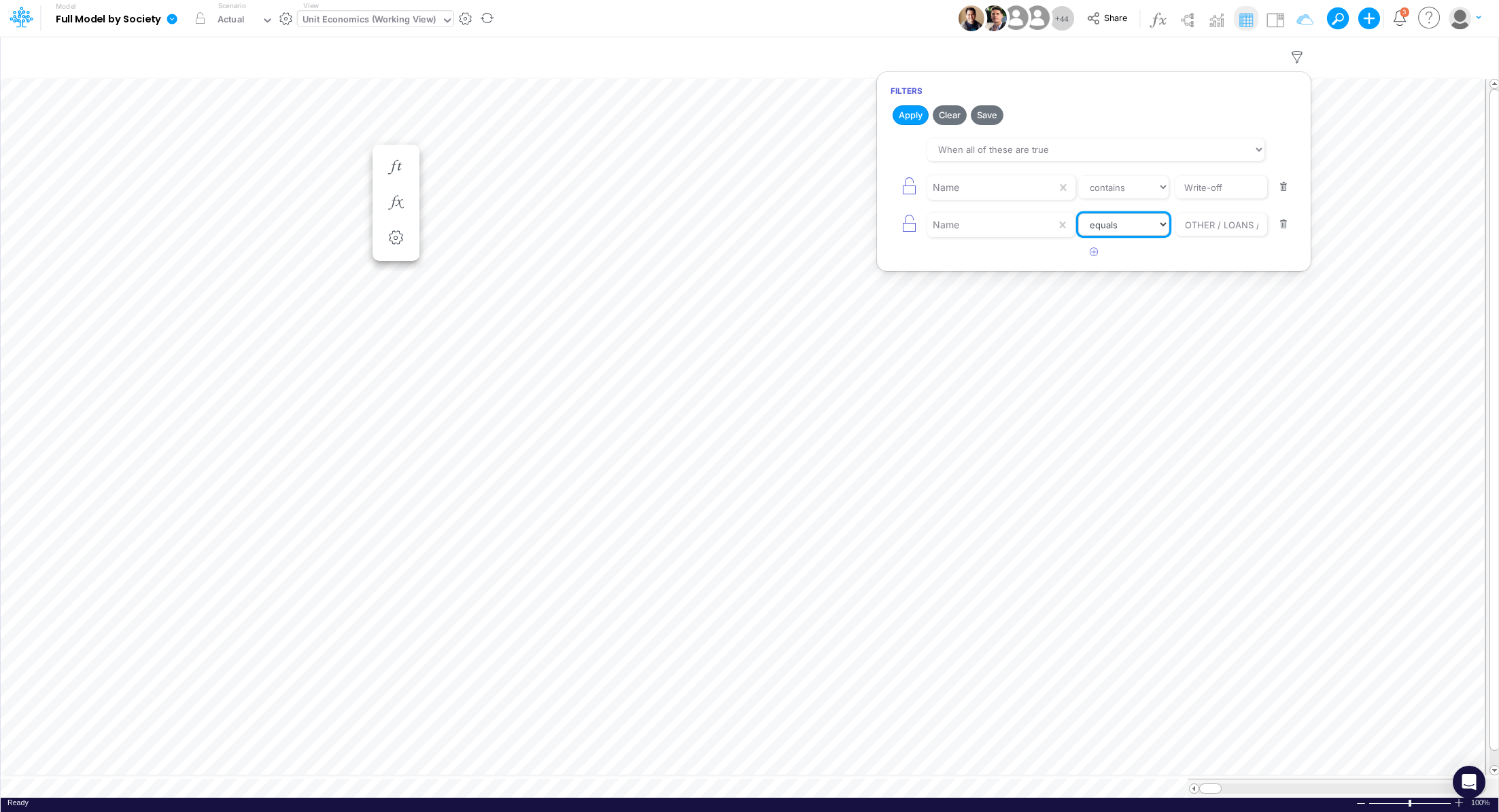
select select "notEqual"
click at [1347, 219] on body "Model Full Model by Society Edit model settings Duplicate Import QuickBooks Qui…" at bounding box center [749, 406] width 1499 height 812
click at [1296, 56] on icon "button" at bounding box center [1297, 58] width 20 height 15
select select "contains"
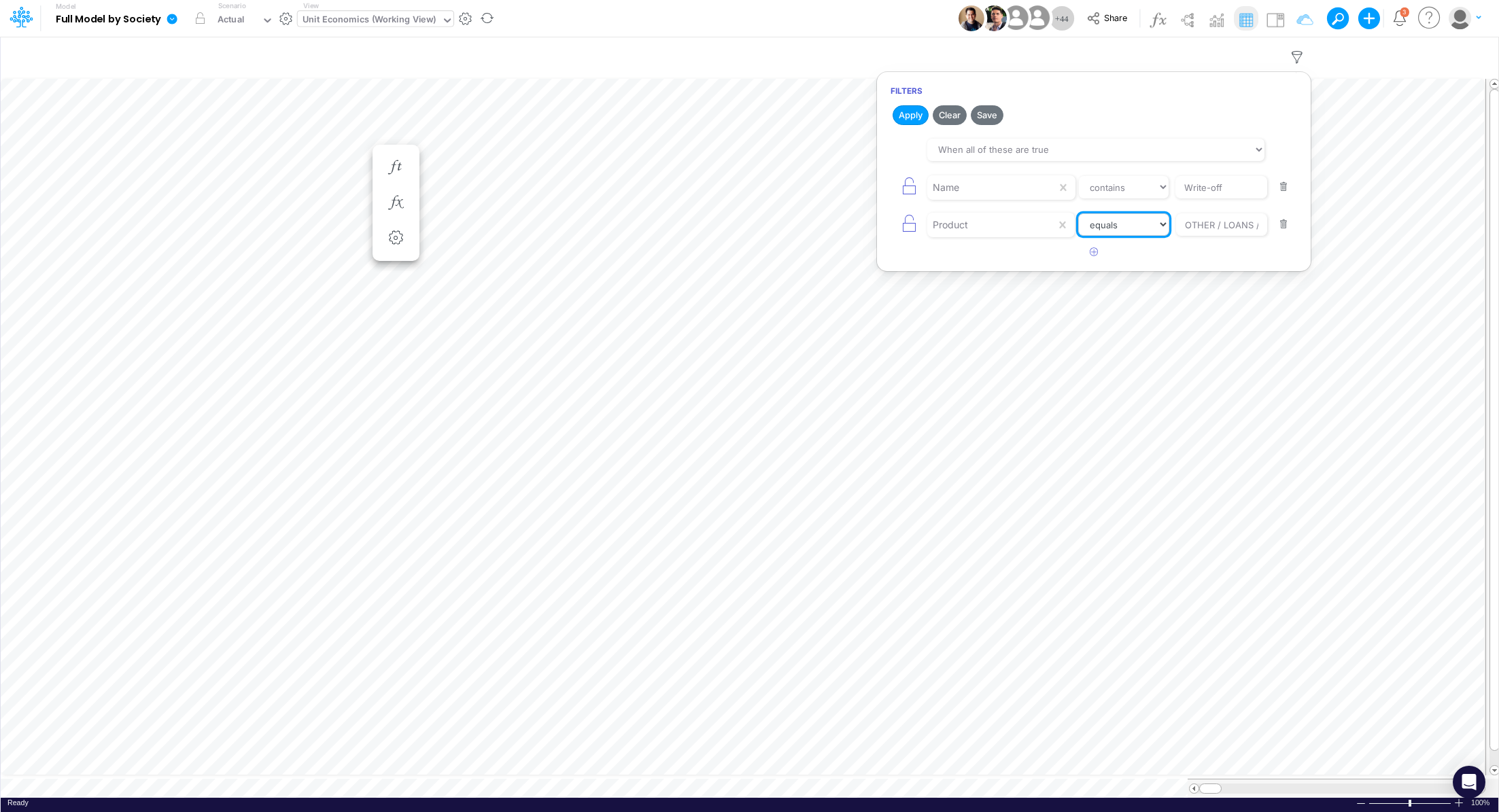
click at [1149, 226] on select "equals not equal starts with ends with contains" at bounding box center [1123, 225] width 91 height 23
select select "notEqual"
drag, startPoint x: 1188, startPoint y: 225, endPoint x: 1212, endPoint y: 224, distance: 24.0
click at [1212, 199] on input "OTHER / LOANS / PF" at bounding box center [1221, 188] width 92 height 23
type input "%"
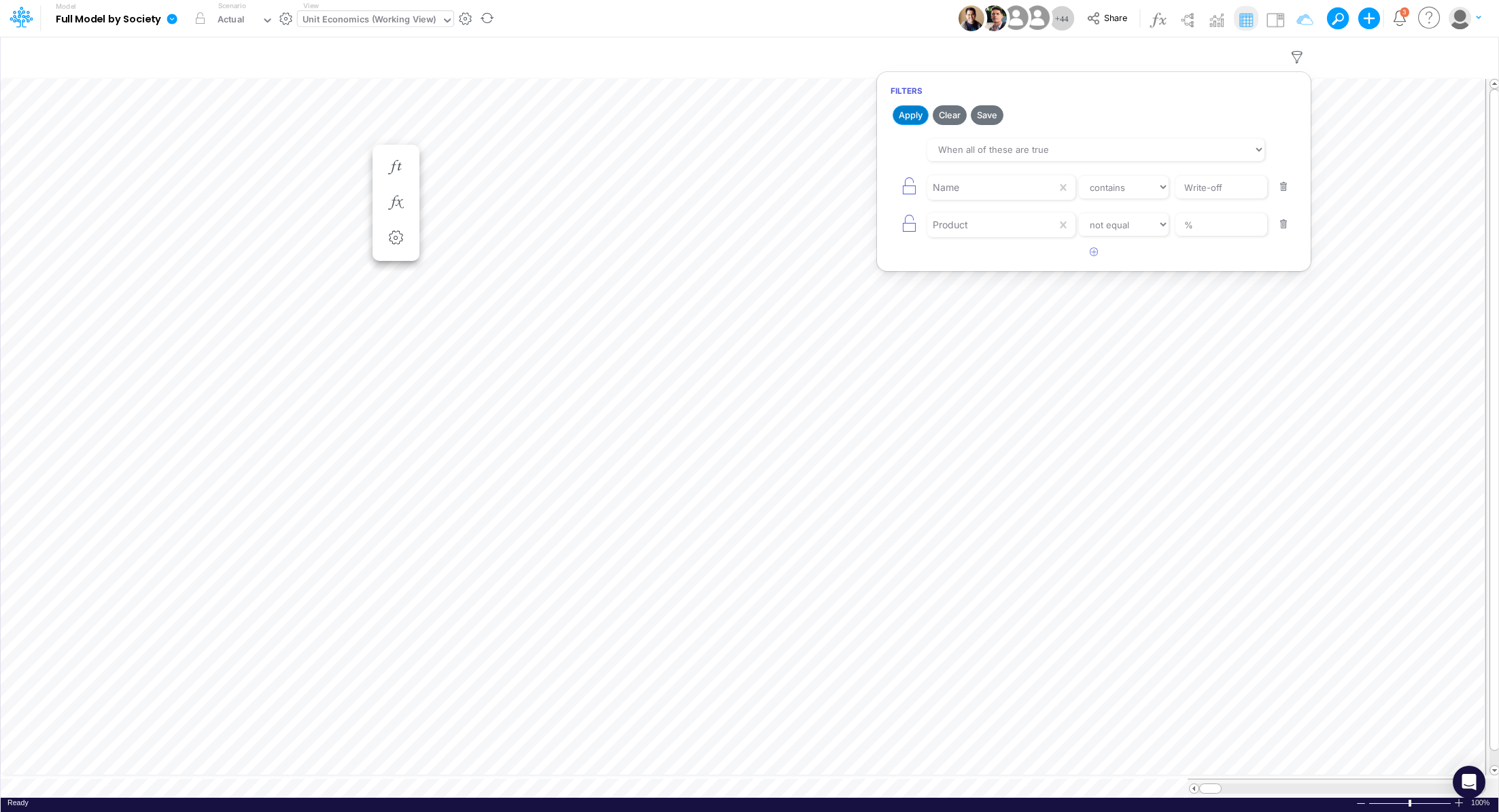
click at [910, 117] on button "Apply" at bounding box center [910, 115] width 36 height 20
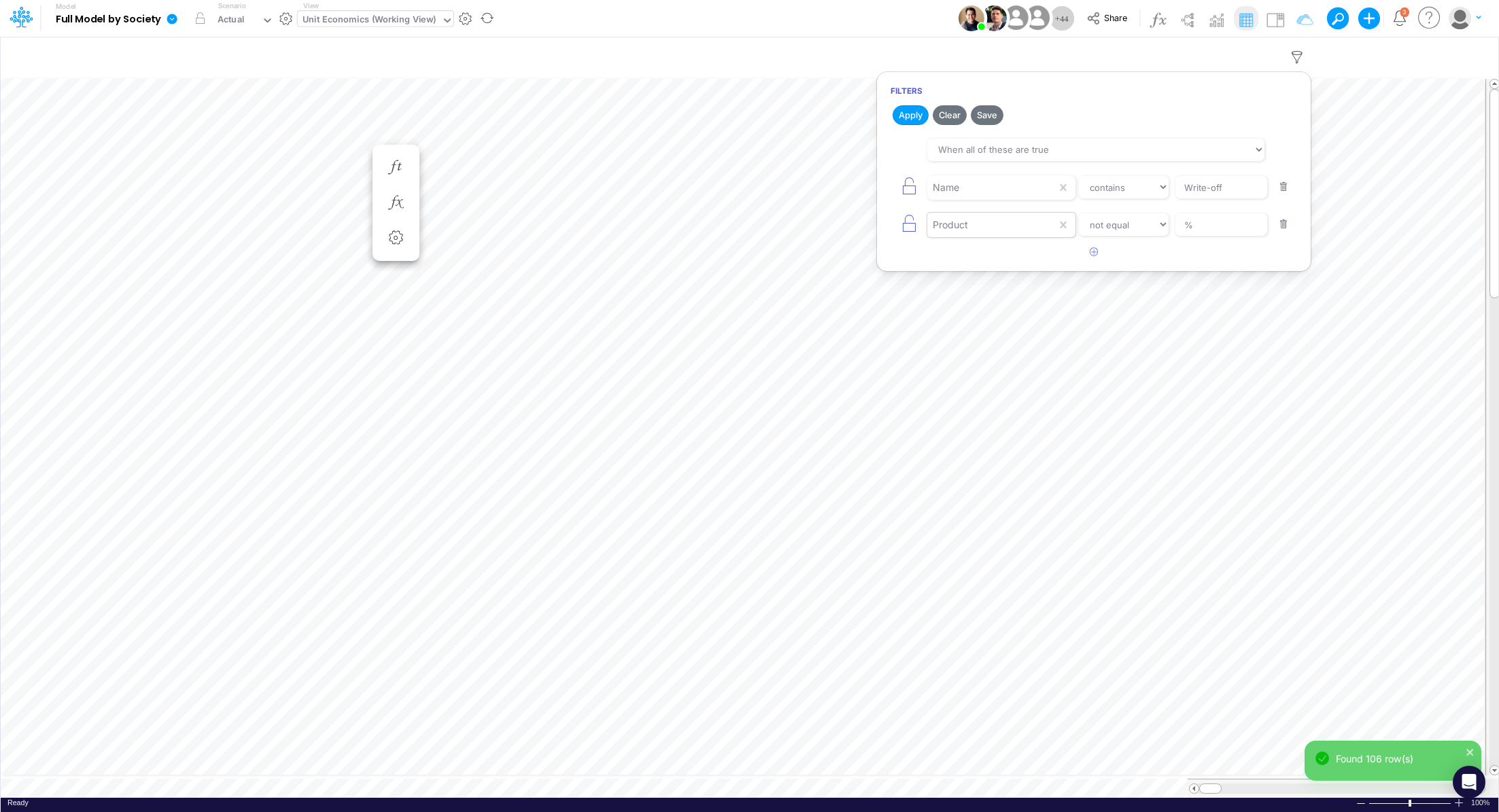
click at [979, 199] on div "Product" at bounding box center [992, 188] width 129 height 23
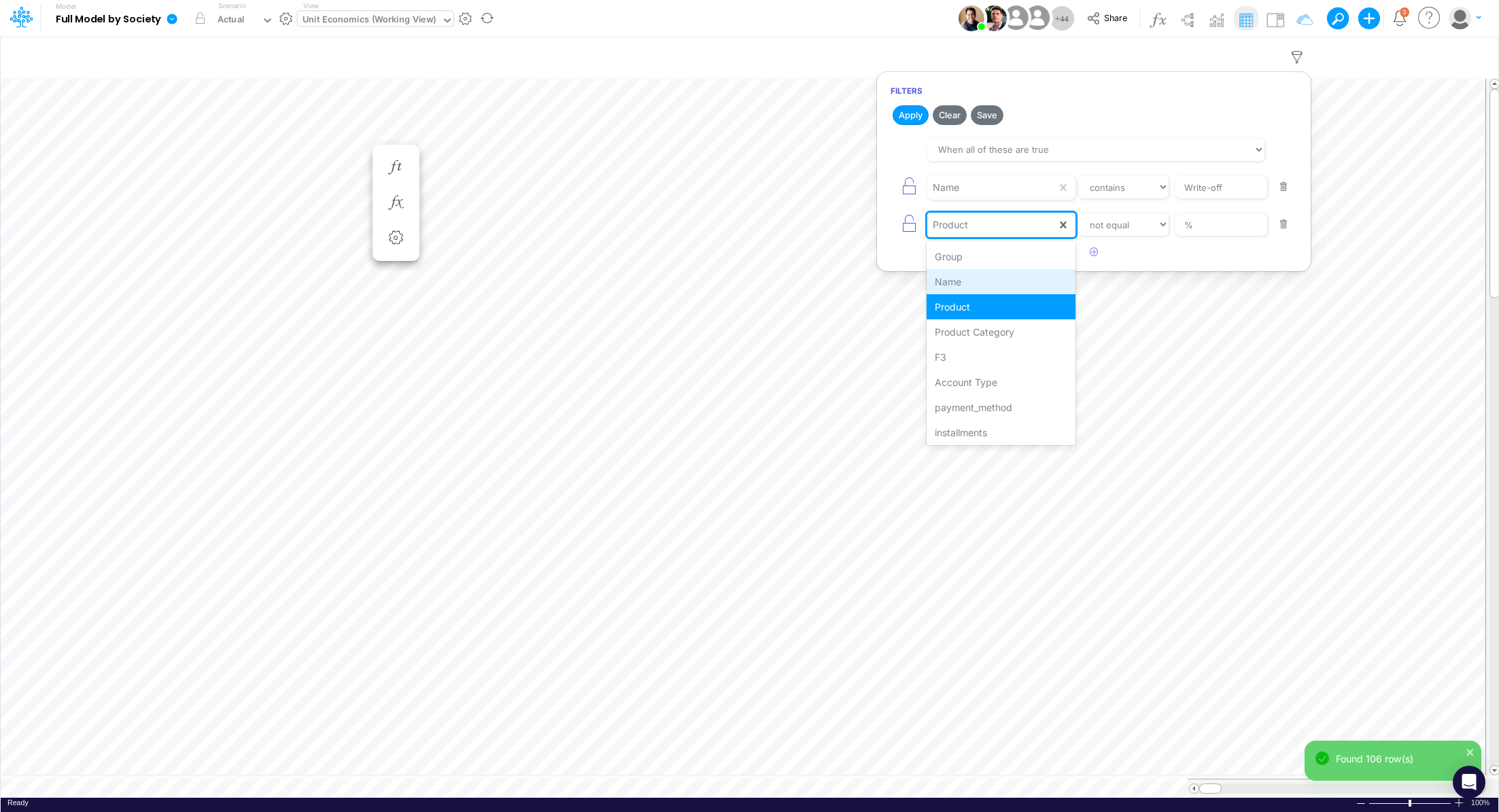
click at [977, 287] on div "Name" at bounding box center [1001, 281] width 149 height 25
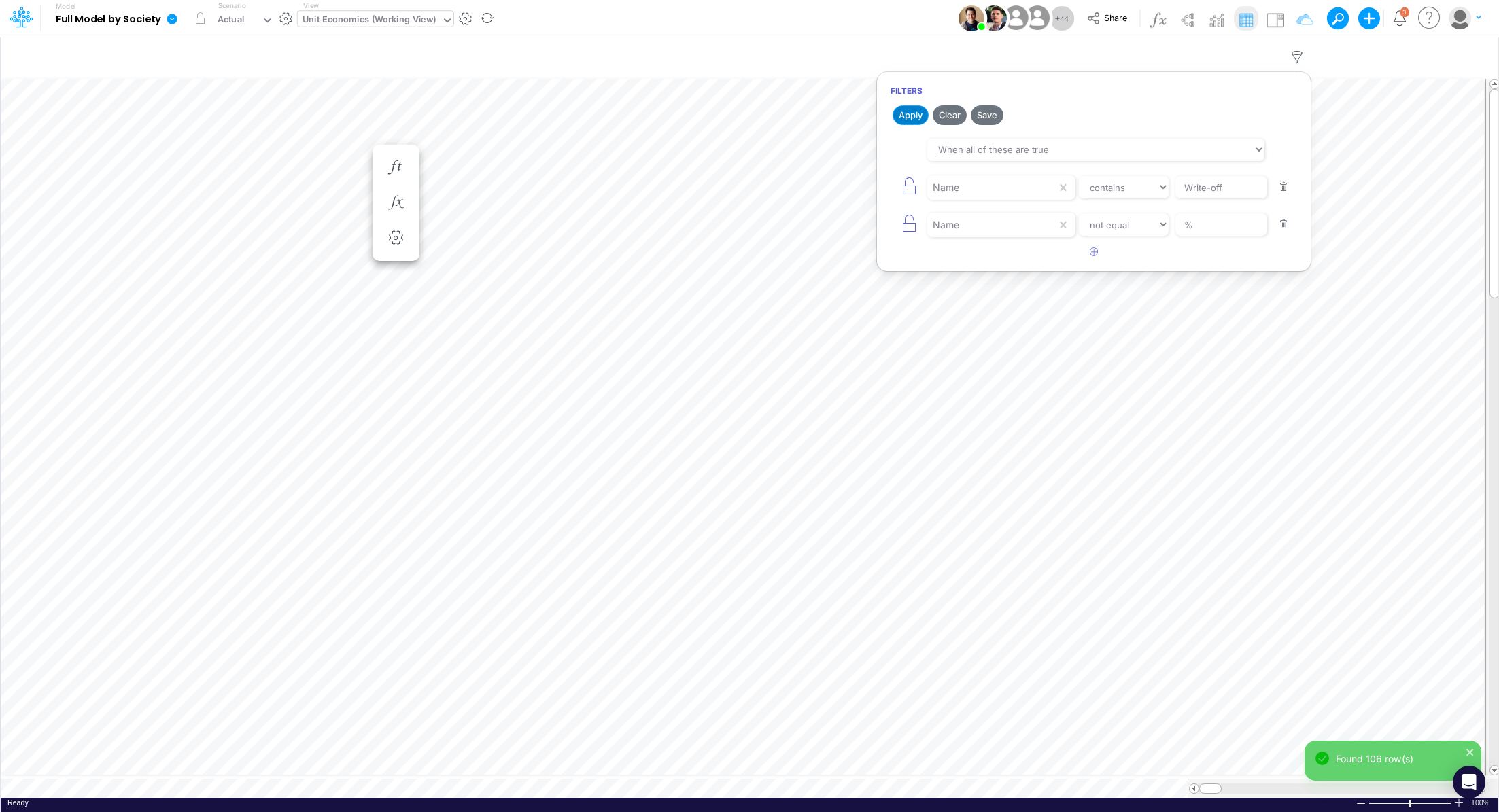
click at [906, 116] on button "Apply" at bounding box center [910, 115] width 36 height 20
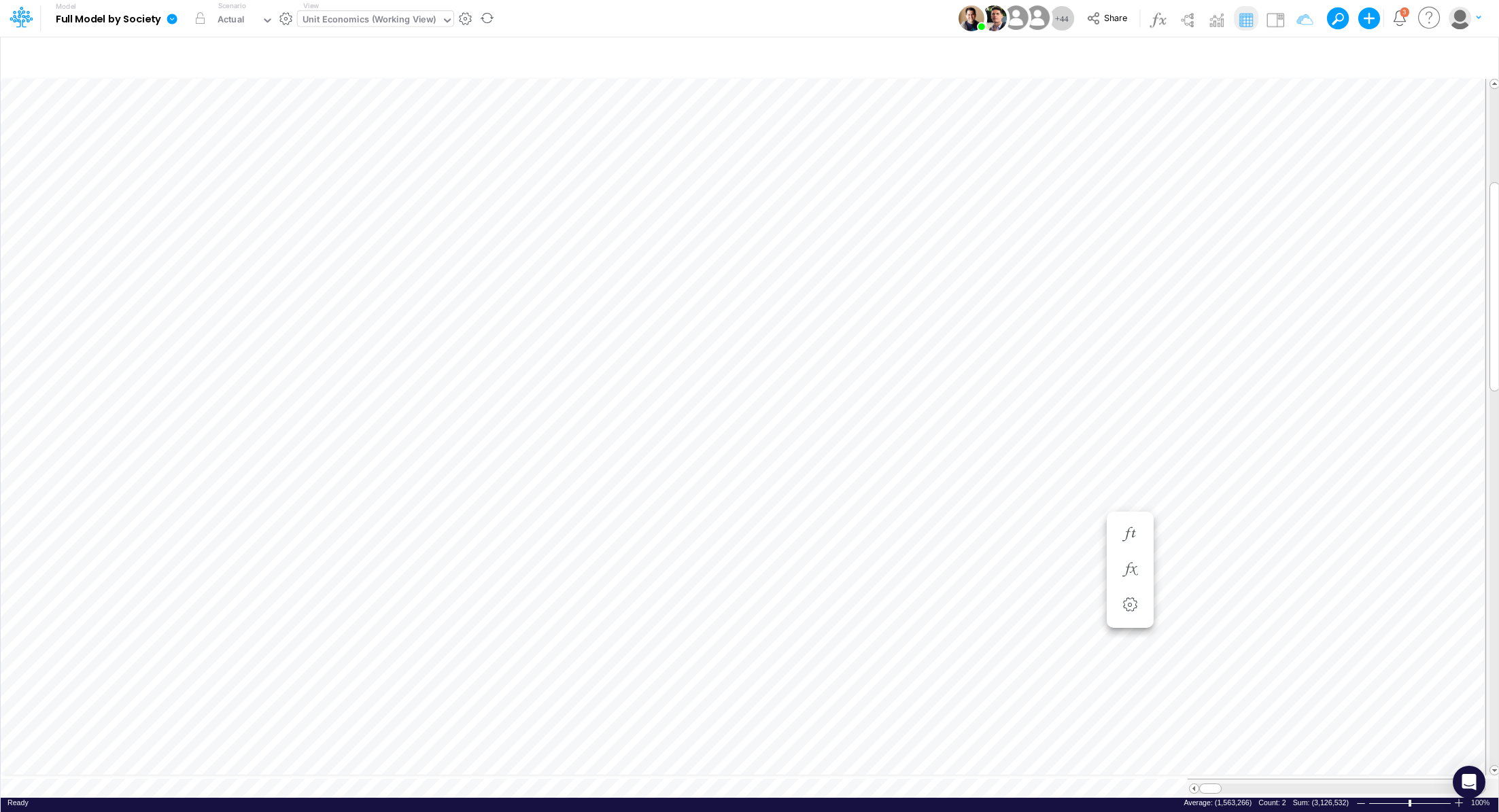
scroll to position [6, 1]
